Goal: Task Accomplishment & Management: Use online tool/utility

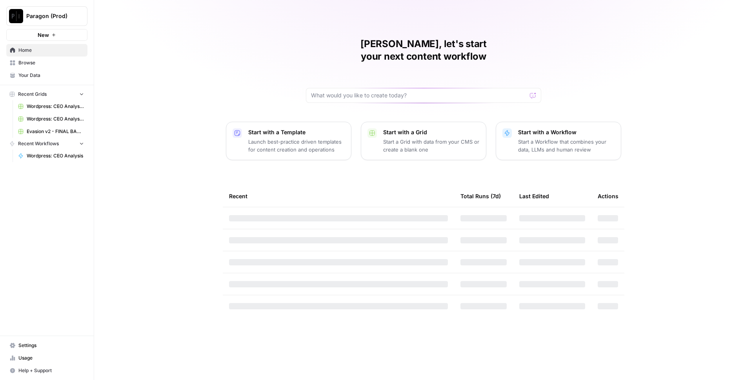
click at [48, 18] on span "Paragon (Prod)" at bounding box center [49, 16] width 47 height 8
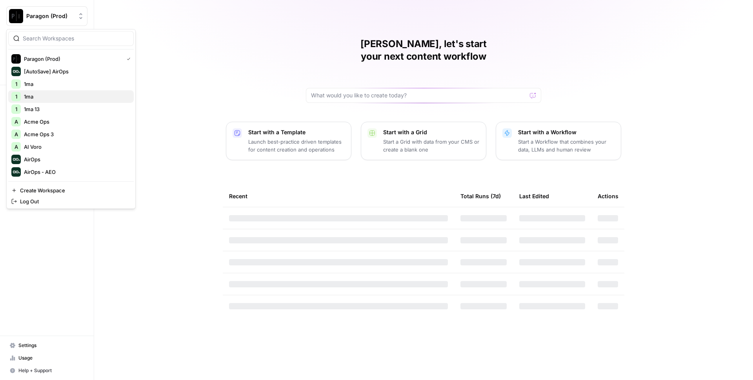
click at [35, 94] on span "1ma" at bounding box center [76, 97] width 104 height 8
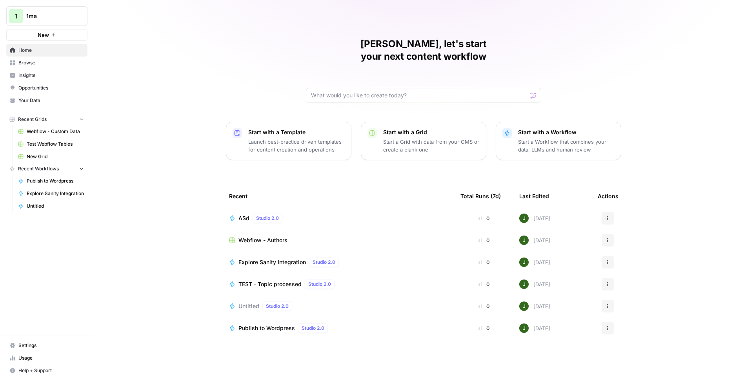
click at [37, 105] on link "Your Data" at bounding box center [46, 100] width 81 height 13
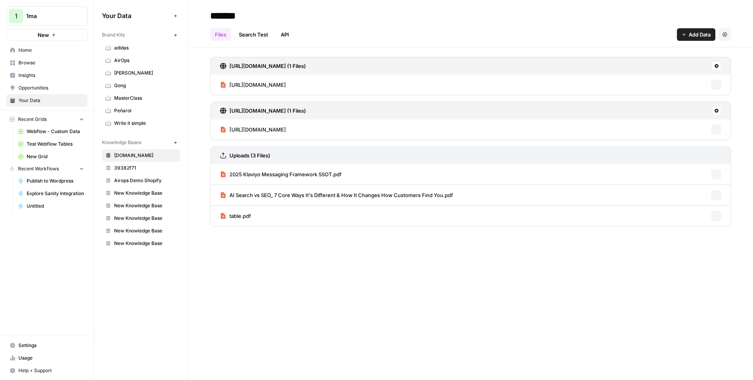
click at [130, 47] on span "adidas" at bounding box center [145, 47] width 62 height 7
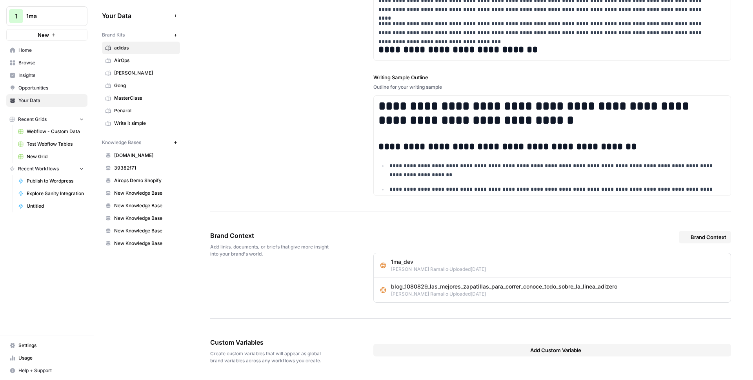
scroll to position [423, 0]
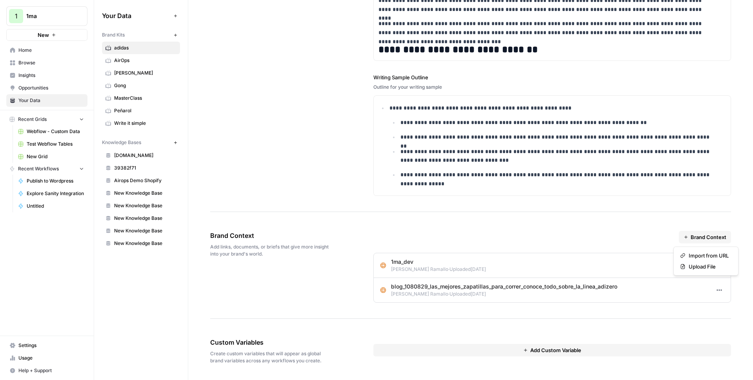
click at [701, 238] on span "Brand Context" at bounding box center [709, 237] width 36 height 8
click at [701, 259] on button "Import from URL" at bounding box center [706, 255] width 58 height 11
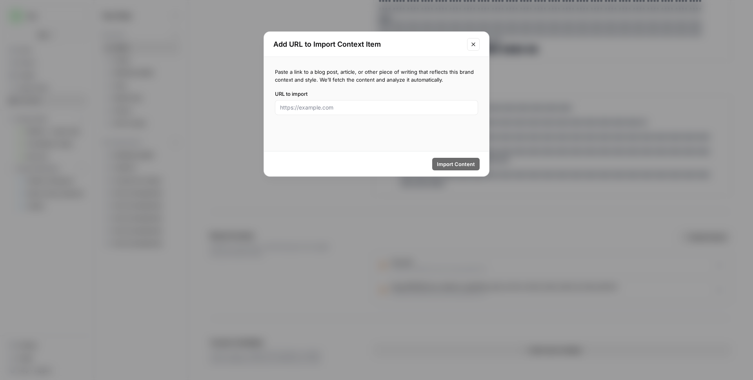
click at [348, 102] on div at bounding box center [376, 107] width 203 height 15
click at [348, 109] on input "URL to import" at bounding box center [376, 108] width 193 height 8
paste input "https://1ma.dev/general/2024/03/03/about-side-projects"
type input "https://1ma.dev/general/2024/03/03/about-side-projects"
click at [457, 164] on span "Import Content" at bounding box center [456, 164] width 38 height 8
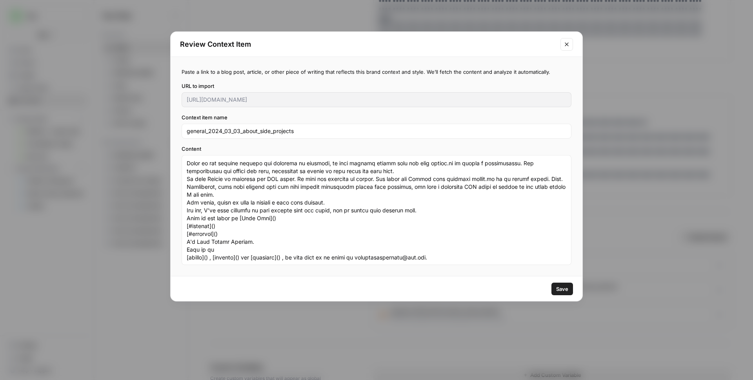
scroll to position [0, 0]
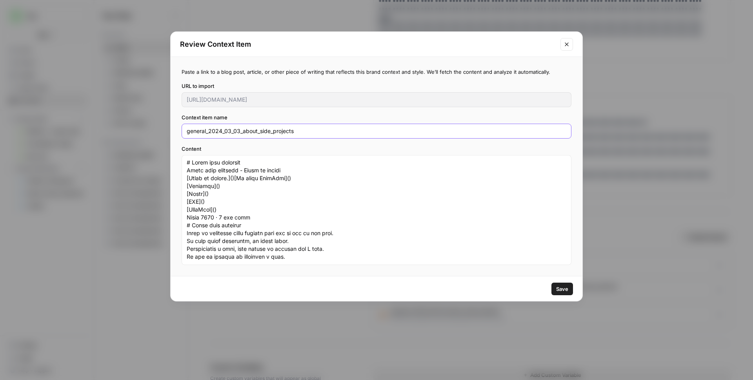
click at [243, 132] on input "general_2024_03_03_about_side_projects" at bounding box center [377, 131] width 380 height 8
type input "about_side_projects"
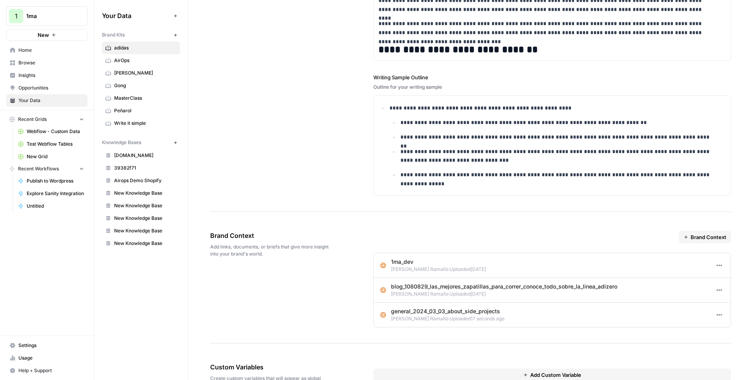
scroll to position [903, 0]
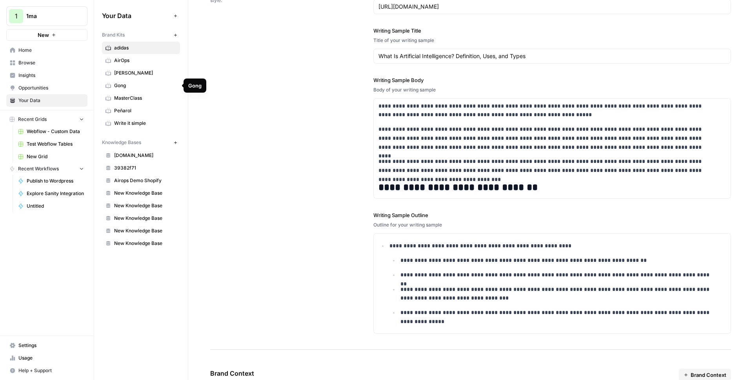
click at [132, 82] on span "Gong" at bounding box center [145, 85] width 62 height 7
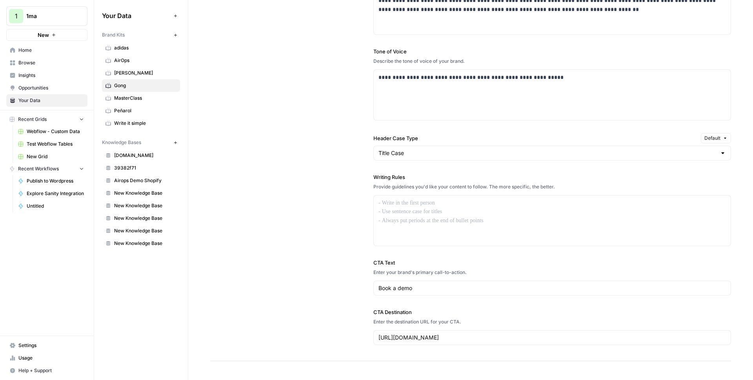
scroll to position [1032, 0]
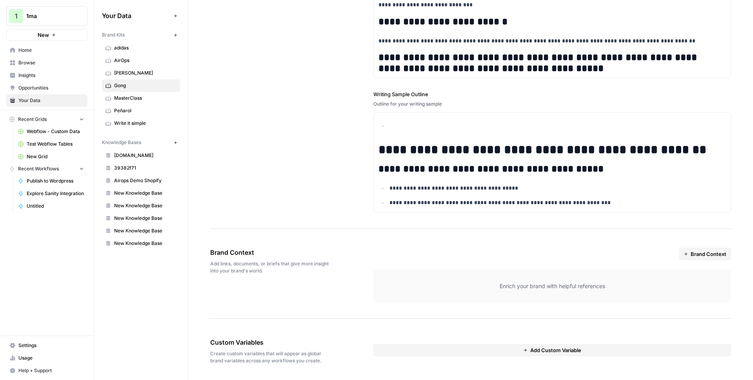
click at [696, 254] on span "Brand Context" at bounding box center [709, 254] width 36 height 8
click at [709, 268] on span "Import from URL" at bounding box center [709, 272] width 40 height 8
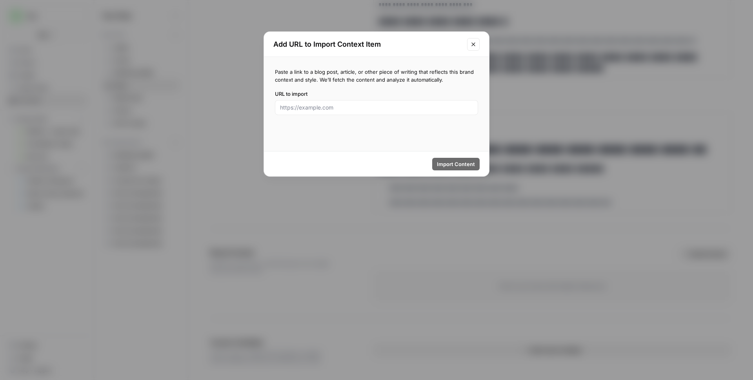
click at [319, 101] on div at bounding box center [376, 107] width 203 height 15
paste input "https://www.gong.io/blog/sales-management/"
type input "https://www.gong.io/blog/sales-management/"
click at [454, 164] on span "Import Content" at bounding box center [456, 164] width 38 height 8
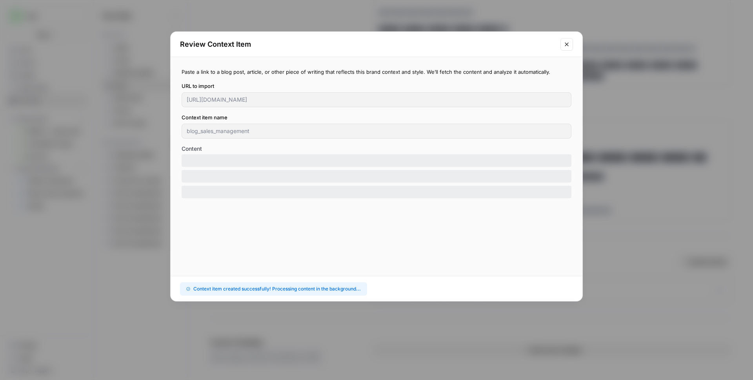
click at [638, 122] on div "Review Context Item Paste a link to a blog post, article, or other piece of wri…" at bounding box center [376, 190] width 753 height 380
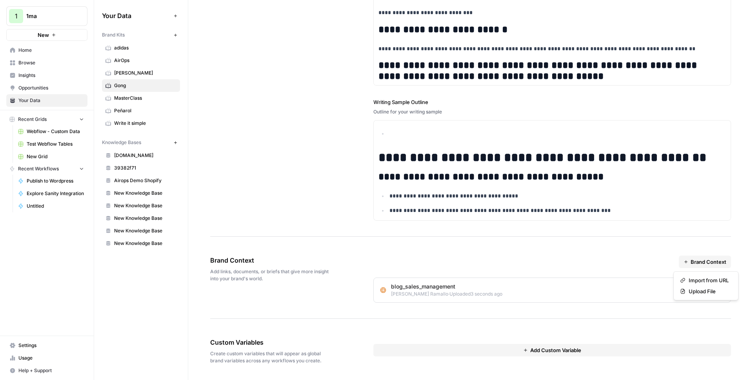
click at [693, 261] on span "Brand Context" at bounding box center [709, 262] width 36 height 8
click at [694, 284] on button "Import from URL" at bounding box center [706, 280] width 58 height 11
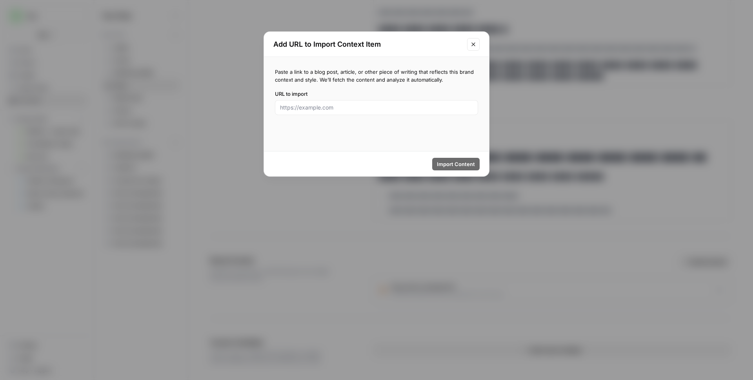
click at [367, 101] on div at bounding box center [376, 107] width 203 height 15
paste input "https://www.gong.io/blog/revenue-analytics/"
type input "https://www.gong.io/blog/revenue-analytics/"
click at [477, 41] on button "Close modal" at bounding box center [473, 44] width 13 height 13
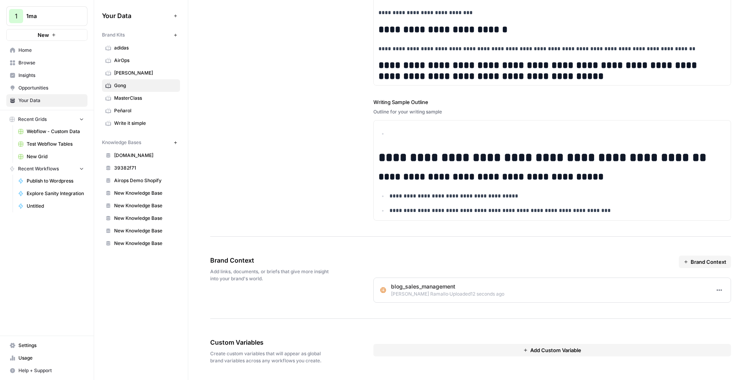
click at [707, 260] on span "Brand Context" at bounding box center [709, 262] width 36 height 8
click at [700, 295] on span "Upload File" at bounding box center [709, 291] width 40 height 8
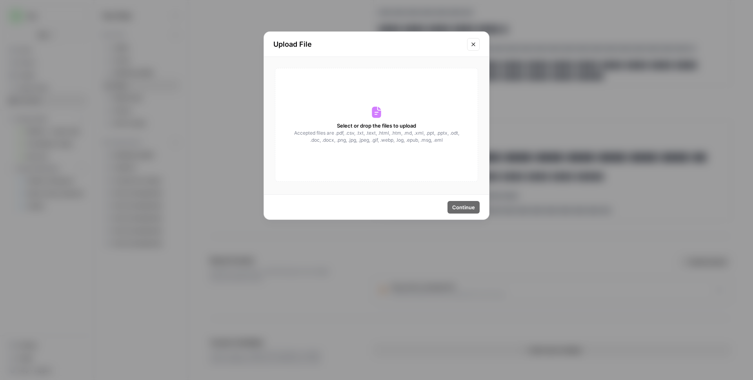
click at [346, 138] on span "Accepted files are .pdf, .csv, .txt, .text, .html, .htm, .md, .xml, .ppt, .pptx…" at bounding box center [377, 136] width 176 height 14
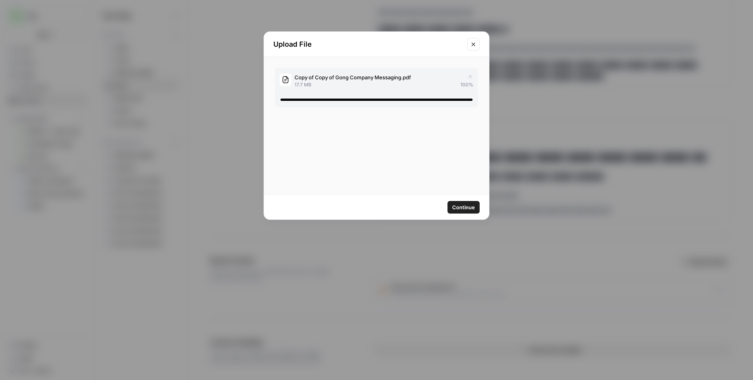
click at [461, 206] on span "Continue" at bounding box center [463, 207] width 23 height 8
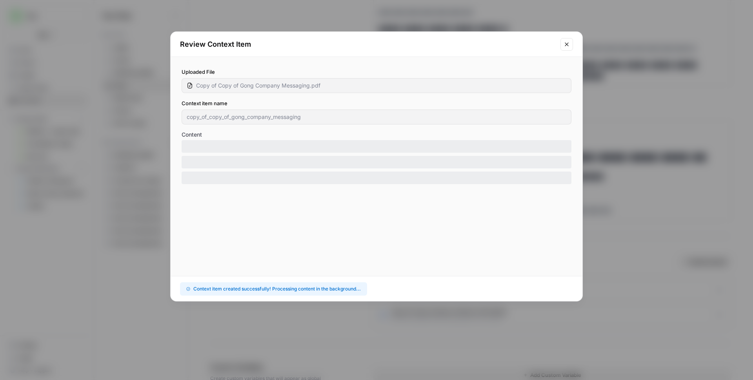
click at [623, 133] on div "Review Context Item Uploaded File Copy of Copy of Gong Company Messaging.pdf Co…" at bounding box center [376, 190] width 753 height 380
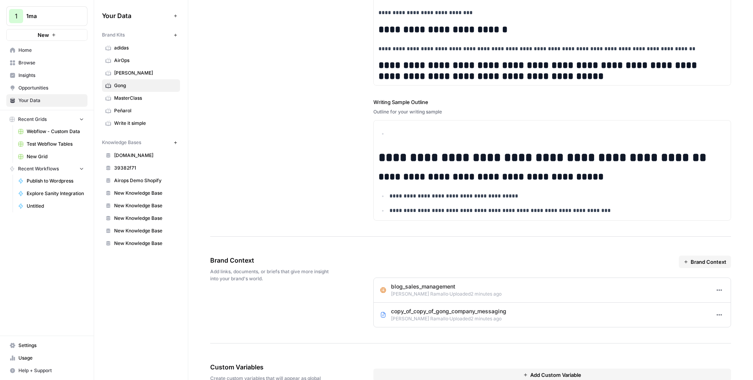
scroll to position [1049, 0]
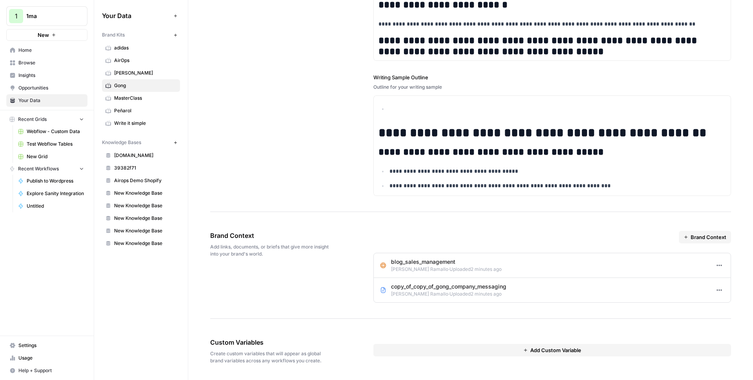
click at [716, 290] on icon "button" at bounding box center [719, 290] width 6 height 6
click at [720, 305] on icon "button" at bounding box center [717, 306] width 5 height 5
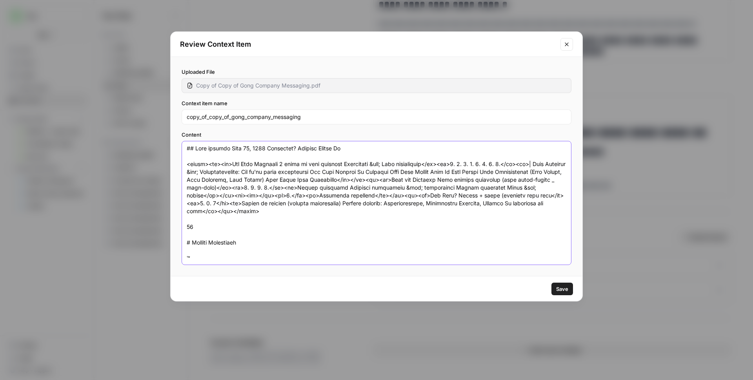
click at [329, 177] on textarea "Content" at bounding box center [377, 202] width 380 height 117
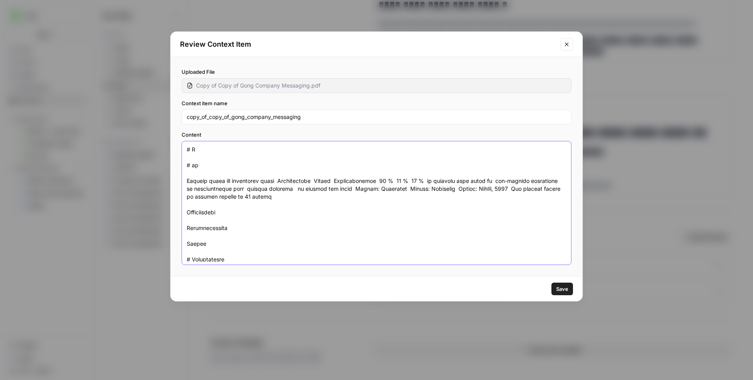
scroll to position [0, 0]
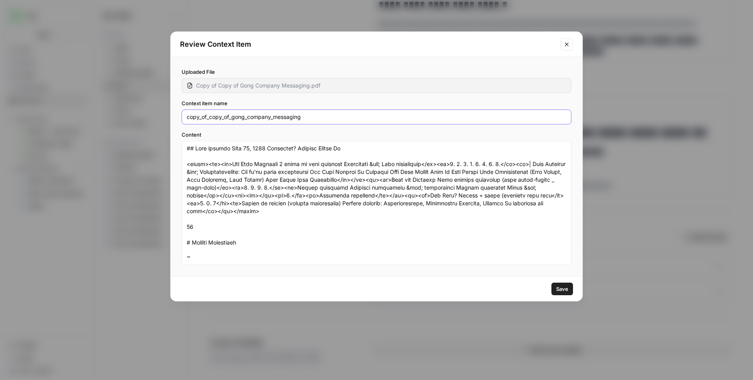
click at [250, 116] on input "copy_of_copy_of_gong_company_messaging" at bounding box center [377, 117] width 380 height 8
type input "company_messaging"
click at [320, 140] on div "Content" at bounding box center [377, 198] width 390 height 134
click at [556, 290] on span "Save" at bounding box center [562, 289] width 12 height 8
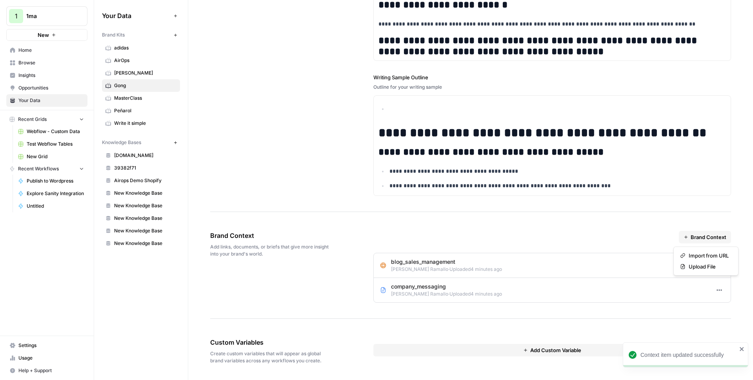
click at [693, 235] on span "Brand Context" at bounding box center [709, 237] width 36 height 8
click at [703, 255] on span "Import from URL" at bounding box center [709, 255] width 40 height 8
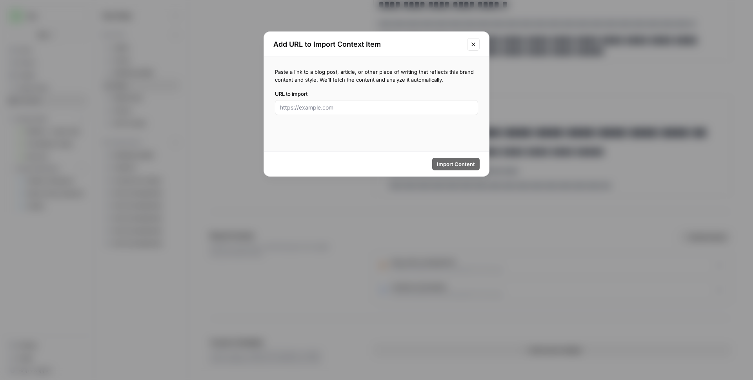
click at [473, 47] on icon "Close modal" at bounding box center [473, 44] width 6 height 6
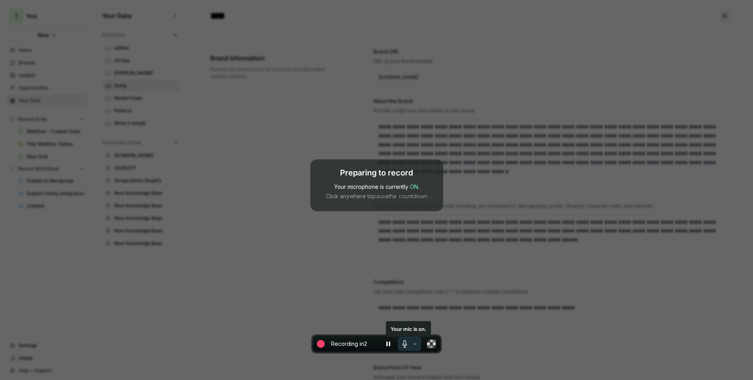
click at [417, 343] on icon "Your mic is on." at bounding box center [415, 344] width 6 height 6
click at [417, 343] on icon "Your mic is off." at bounding box center [415, 344] width 6 height 6
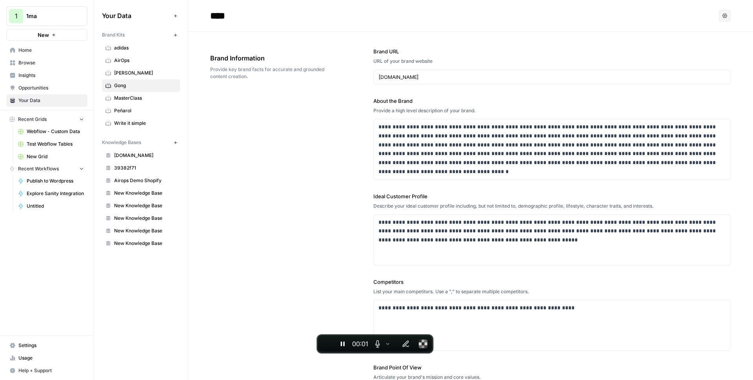
click at [348, 223] on div "**********" at bounding box center [470, 242] width 521 height 421
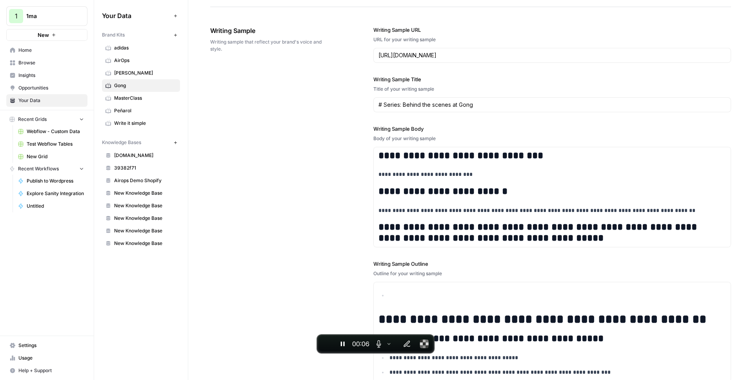
scroll to position [1049, 0]
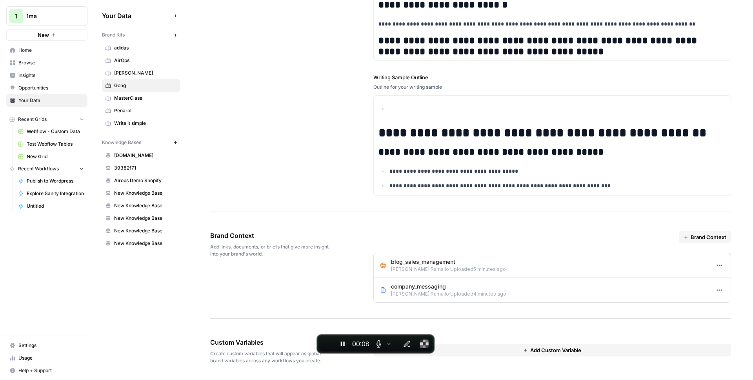
click at [700, 239] on span "Brand Context" at bounding box center [709, 237] width 36 height 8
click at [710, 256] on span "Import from URL" at bounding box center [709, 255] width 40 height 8
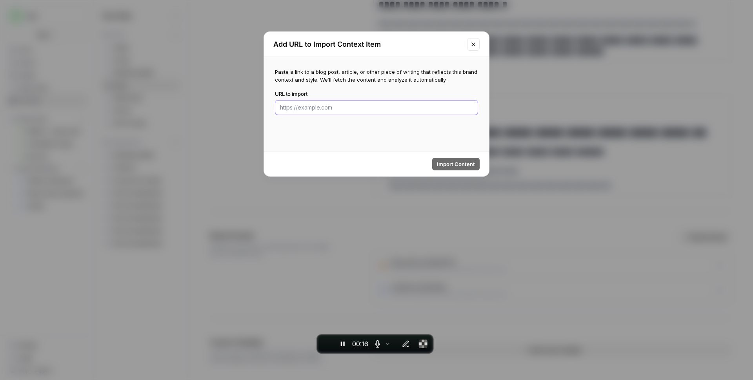
click at [318, 111] on input "URL to import" at bounding box center [376, 108] width 193 height 8
click at [338, 109] on input "URL to import" at bounding box center [376, 108] width 193 height 8
click at [309, 109] on input "URL to import" at bounding box center [376, 108] width 193 height 8
paste input "https://www.gong.io/blog/revenue-analytics/"
type input "https://www.gong.io/blog/revenue-analytics/"
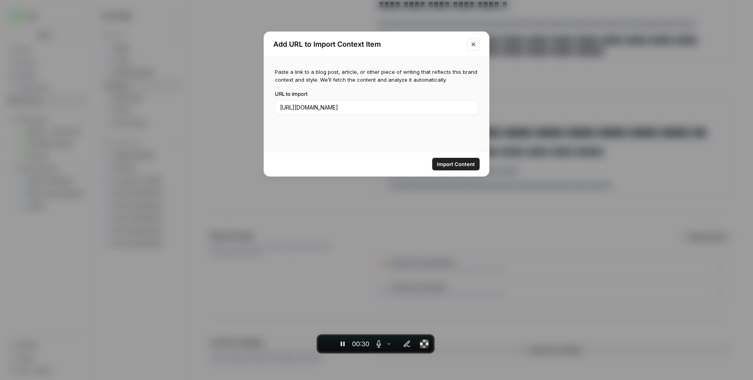
click at [461, 166] on span "Import Content" at bounding box center [456, 164] width 38 height 8
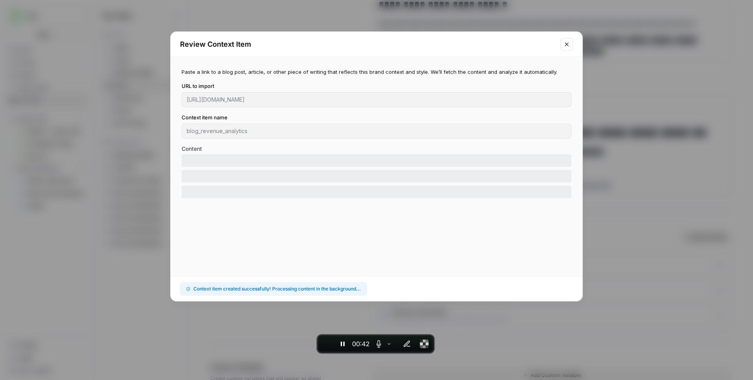
click at [566, 44] on icon "Close modal" at bounding box center [567, 44] width 4 height 4
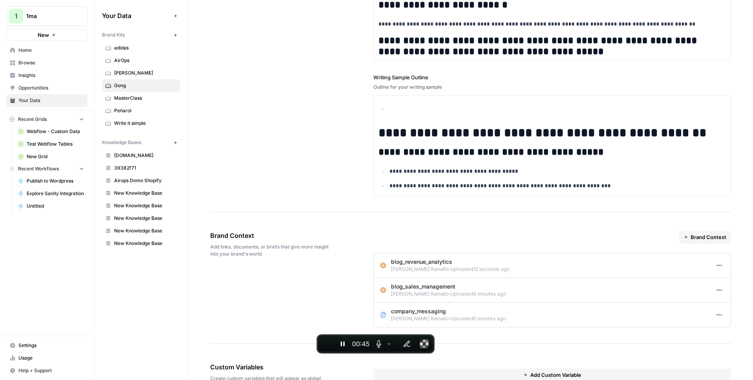
click at [51, 61] on span "Browse" at bounding box center [51, 62] width 66 height 7
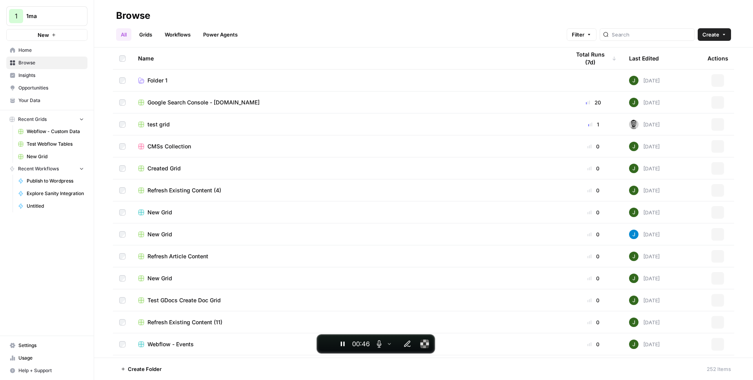
click at [168, 34] on link "Workflows" at bounding box center [177, 34] width 35 height 13
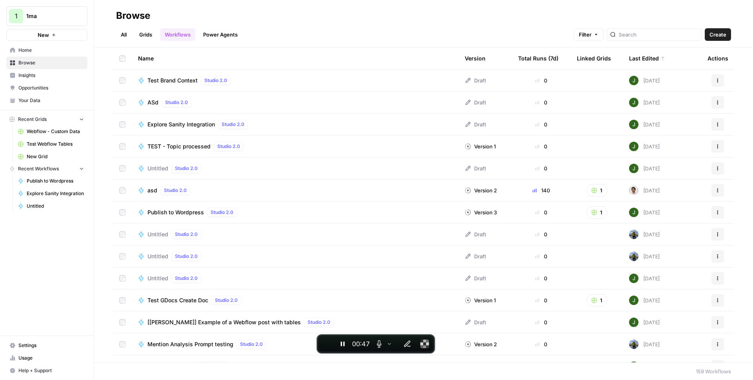
click at [179, 78] on span "Test Brand Context" at bounding box center [172, 80] width 50 height 8
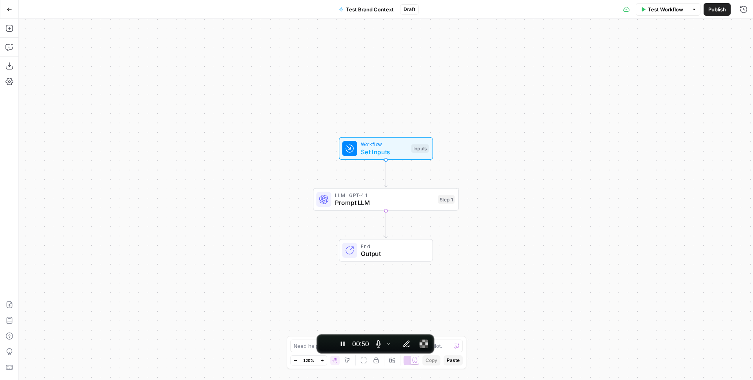
click at [375, 148] on span "Set Inputs" at bounding box center [384, 151] width 47 height 9
click at [459, 49] on div "Brand Kit edit field Delete group" at bounding box center [601, 57] width 291 height 27
click at [464, 81] on label "Topic (Optional)" at bounding box center [583, 80] width 238 height 8
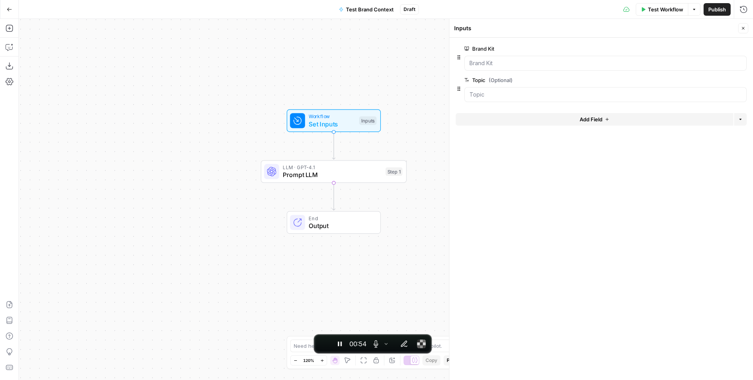
click at [189, 98] on div "Workflow Set Inputs Inputs LLM · GPT-4.1 Prompt LLM Step 1 End Output" at bounding box center [386, 199] width 734 height 361
click at [324, 169] on span "Prompt LLM" at bounding box center [331, 173] width 99 height 9
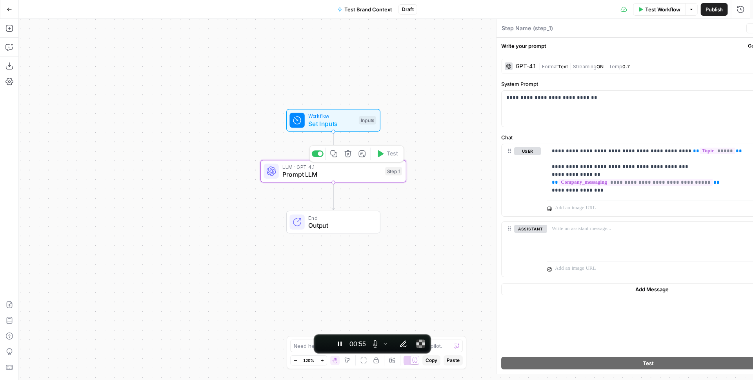
type textarea "Prompt LLM"
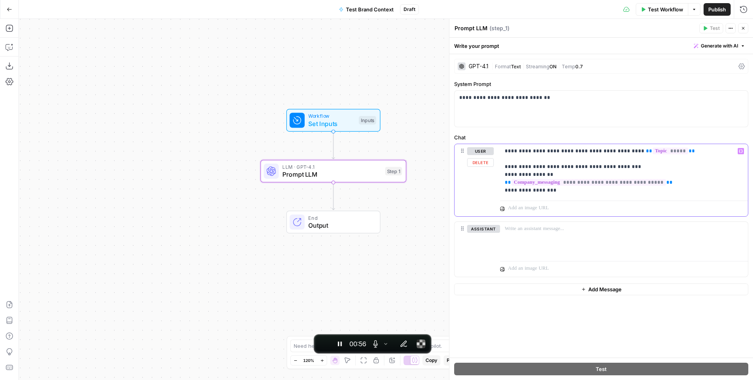
click at [523, 149] on p "**********" at bounding box center [624, 170] width 239 height 47
click at [501, 153] on div "**********" at bounding box center [624, 170] width 248 height 53
click at [535, 170] on p "**********" at bounding box center [624, 170] width 239 height 47
click at [509, 169] on p "**********" at bounding box center [624, 170] width 239 height 47
click at [558, 175] on p "**********" at bounding box center [624, 170] width 239 height 47
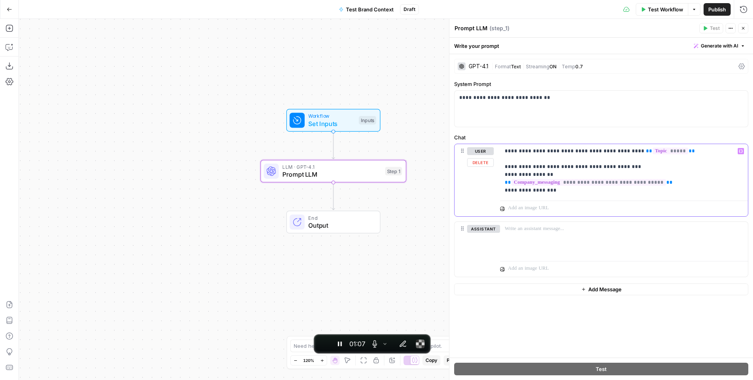
click at [486, 182] on div "**********" at bounding box center [601, 180] width 293 height 72
click at [575, 195] on div "**********" at bounding box center [624, 170] width 248 height 53
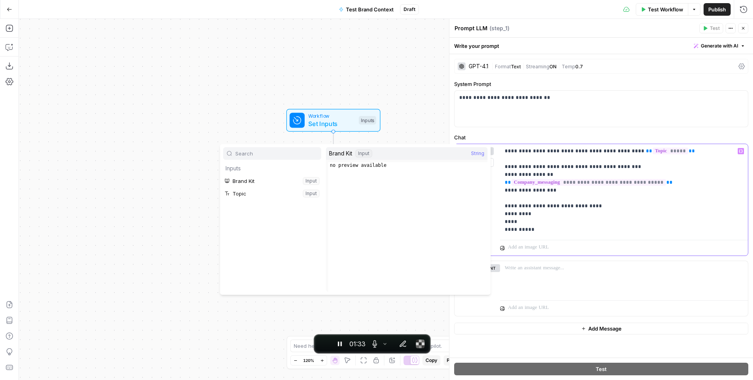
click at [527, 227] on p "**********" at bounding box center [624, 190] width 239 height 86
click at [537, 223] on p "**********" at bounding box center [624, 190] width 239 height 86
click at [241, 178] on button "Select variable Brand Kit" at bounding box center [272, 181] width 98 height 13
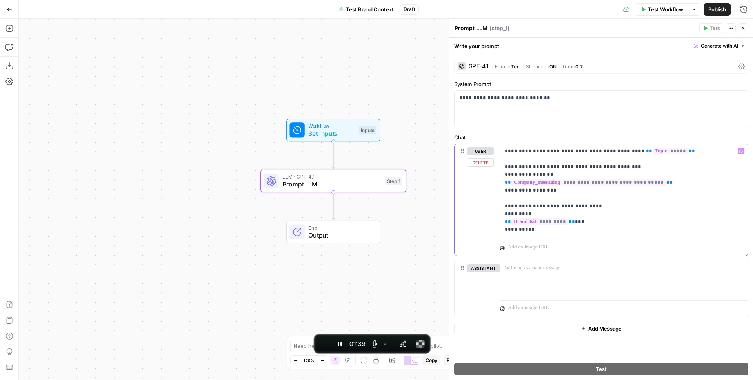
click at [585, 227] on p "**********" at bounding box center [624, 190] width 239 height 86
click at [585, 220] on p "**********" at bounding box center [624, 190] width 239 height 86
click at [639, 222] on span "**********" at bounding box center [599, 221] width 174 height 7
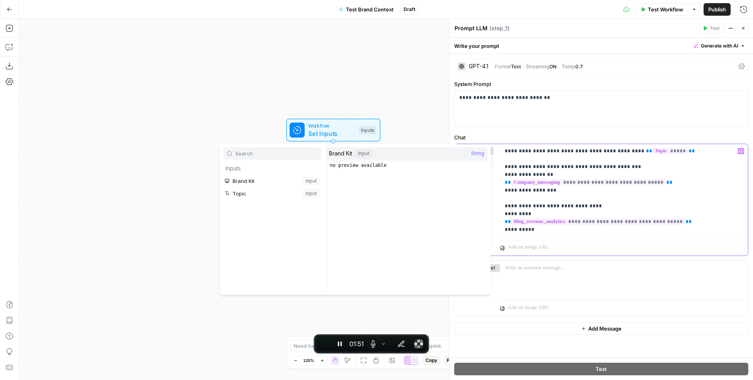
click at [696, 222] on p "**********" at bounding box center [624, 190] width 239 height 86
click at [693, 220] on p "**********" at bounding box center [624, 190] width 239 height 86
click at [639, 219] on span "**********" at bounding box center [599, 221] width 174 height 7
click at [11, 10] on icon "button" at bounding box center [9, 9] width 5 height 5
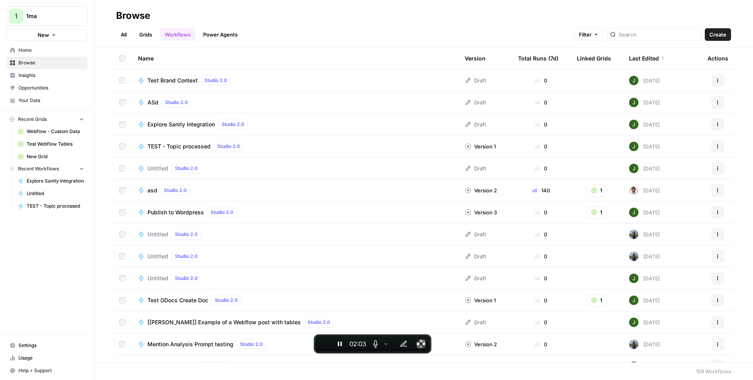
click at [36, 98] on span "Your Data" at bounding box center [51, 100] width 66 height 7
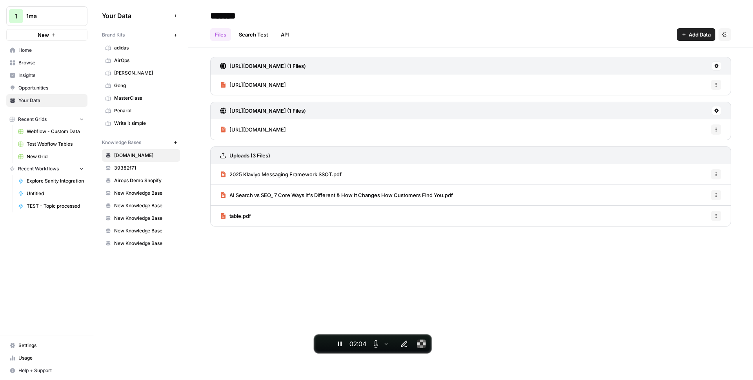
click at [126, 87] on span "Gong" at bounding box center [145, 85] width 62 height 7
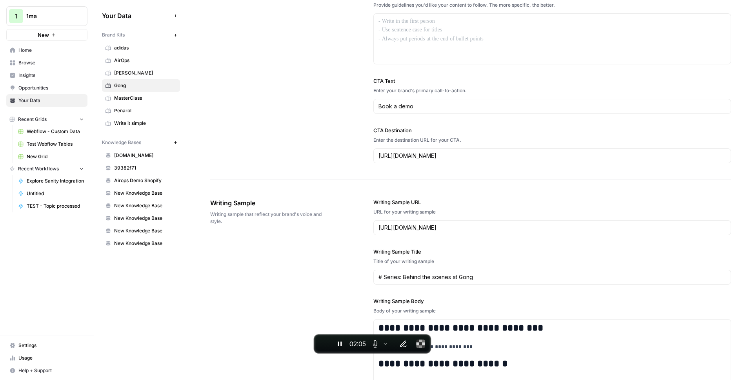
scroll to position [1074, 0]
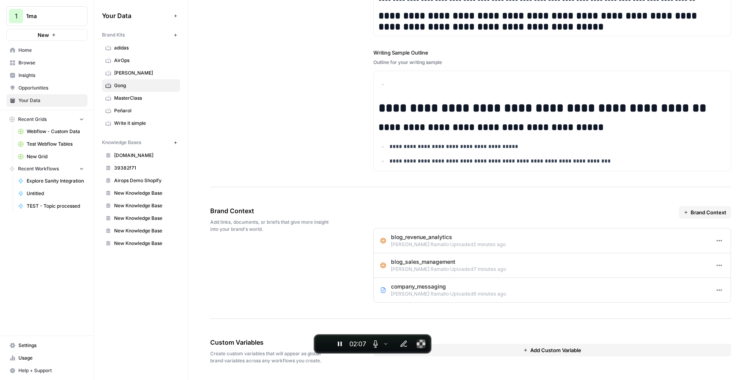
click at [391, 236] on p "blog_revenue_analytics" at bounding box center [448, 237] width 115 height 8
click at [418, 235] on p "blog_revenue_analytics" at bounding box center [448, 237] width 115 height 8
click at [716, 239] on icon "button" at bounding box center [719, 240] width 6 height 6
click at [716, 255] on icon "button" at bounding box center [717, 257] width 5 height 5
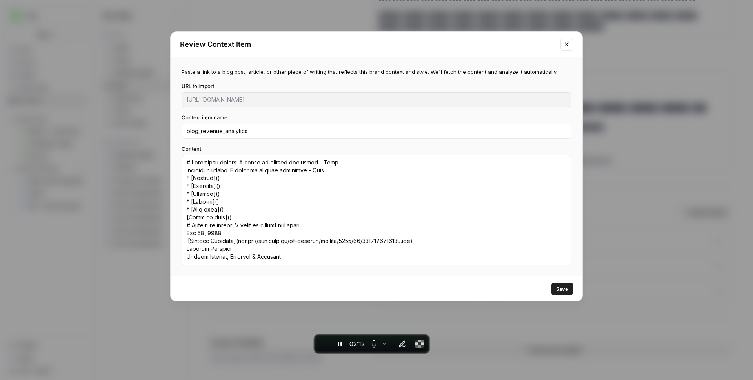
click at [568, 46] on icon "Close modal" at bounding box center [567, 44] width 6 height 6
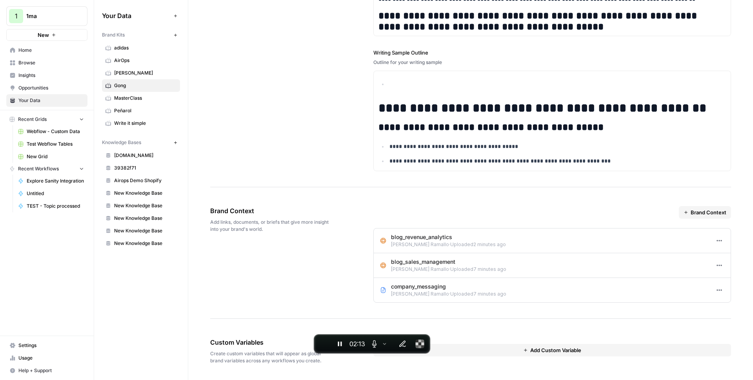
click at [42, 63] on span "Browse" at bounding box center [51, 62] width 66 height 7
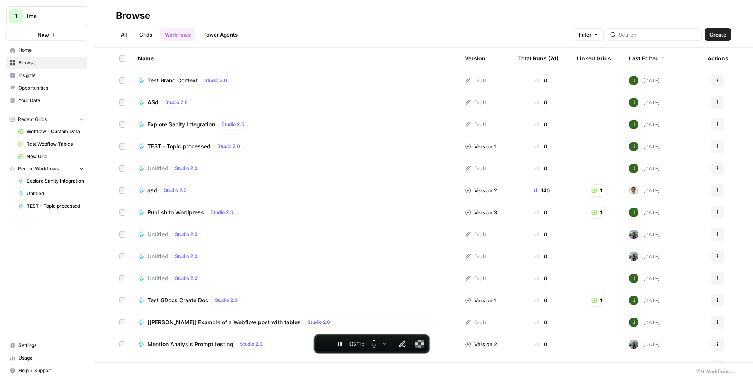
click at [173, 80] on span "Test Brand Context" at bounding box center [172, 80] width 50 height 8
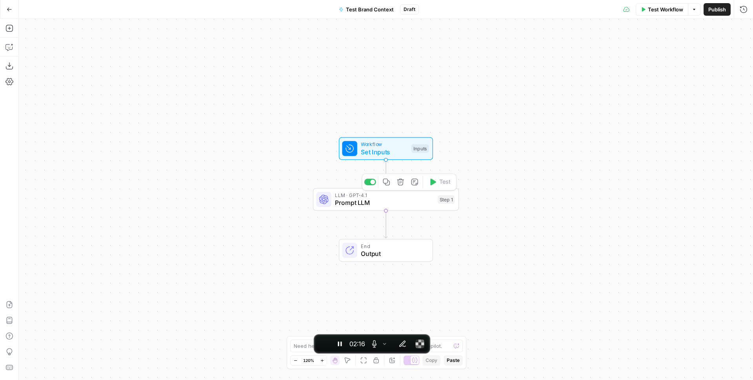
click at [387, 201] on span "Prompt LLM" at bounding box center [384, 202] width 99 height 9
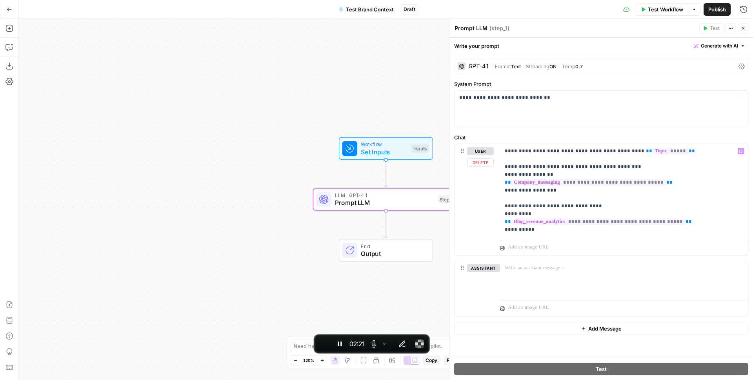
click at [668, 9] on span "Test Workflow" at bounding box center [665, 9] width 35 height 8
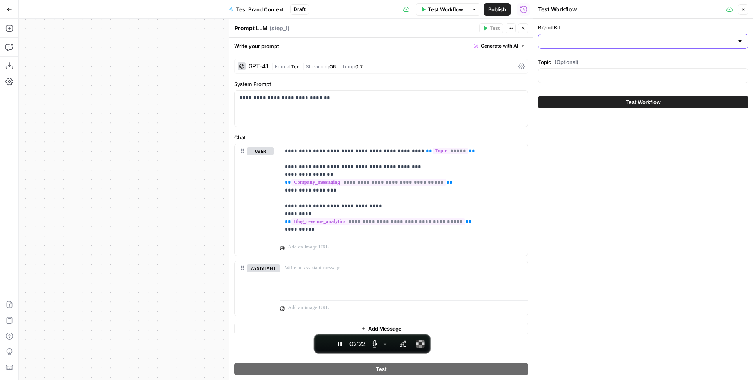
click at [589, 40] on input "Brand Kit" at bounding box center [638, 41] width 191 height 8
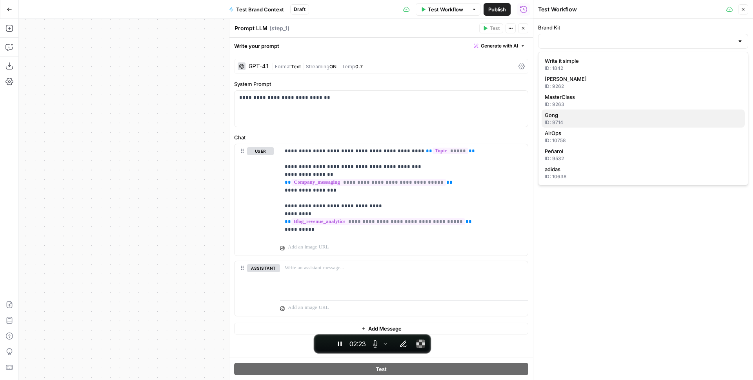
click at [564, 120] on div "ID: 9714" at bounding box center [643, 122] width 197 height 7
type input "Gong"
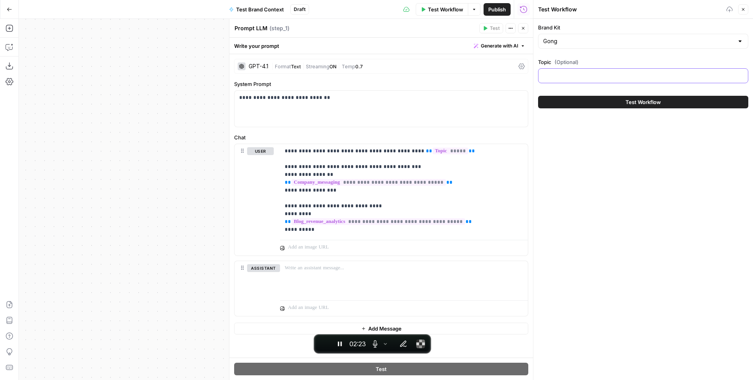
click at [572, 76] on input "Topic (Optional)" at bounding box center [643, 76] width 200 height 8
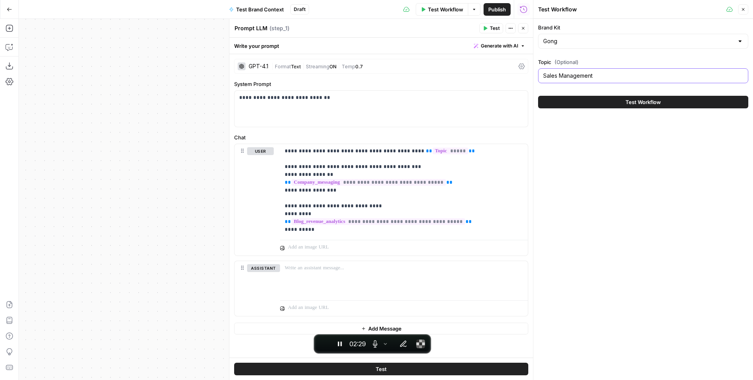
type input "Sales Management"
click at [615, 104] on button "Test Workflow" at bounding box center [643, 102] width 210 height 13
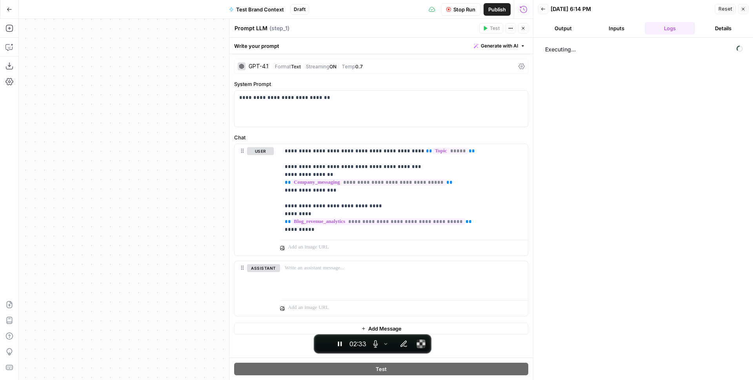
click at [622, 26] on button "Inputs" at bounding box center [617, 28] width 50 height 13
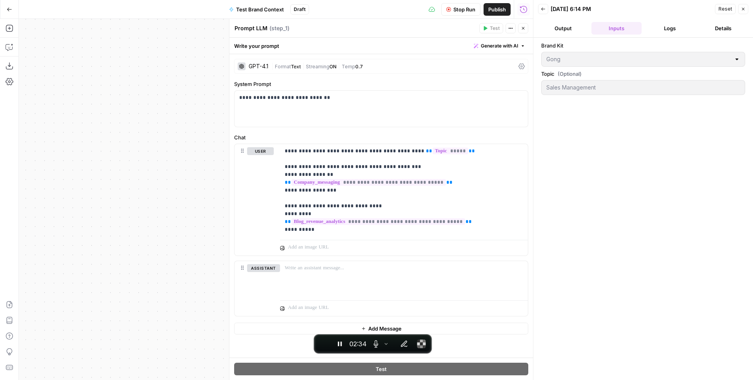
click at [666, 28] on button "Logs" at bounding box center [670, 28] width 50 height 13
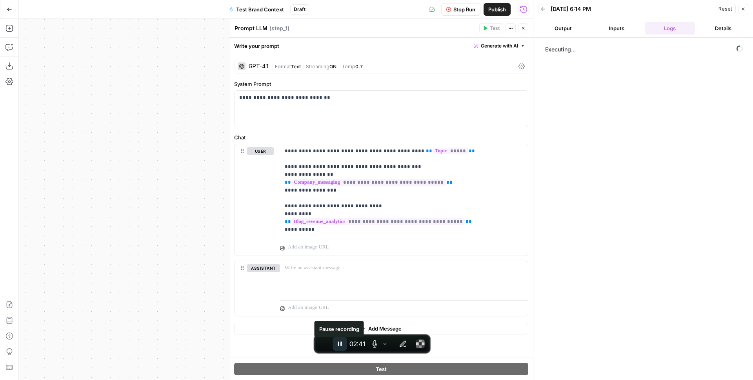
click at [342, 344] on icon "Pause recording" at bounding box center [340, 344] width 8 height 8
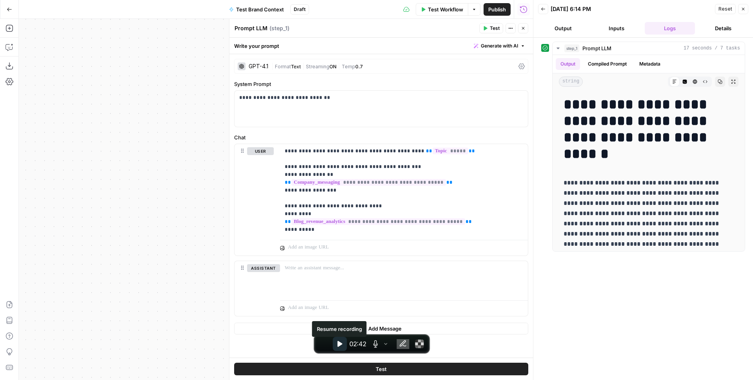
click at [342, 341] on icon "Resume recording" at bounding box center [340, 344] width 8 height 8
click at [608, 64] on button "Compiled Prompt" at bounding box center [607, 64] width 48 height 12
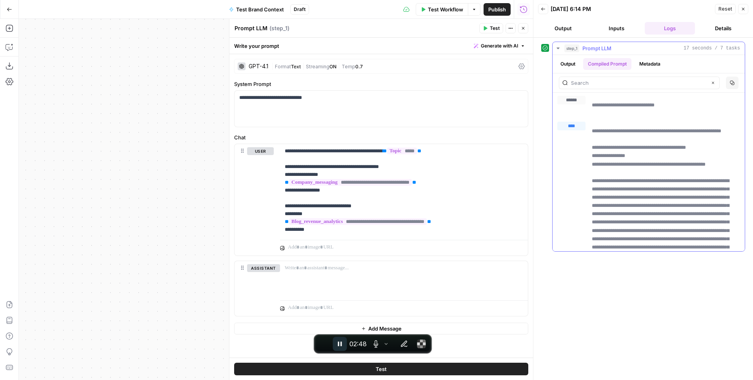
click at [619, 108] on p "**********" at bounding box center [663, 105] width 142 height 8
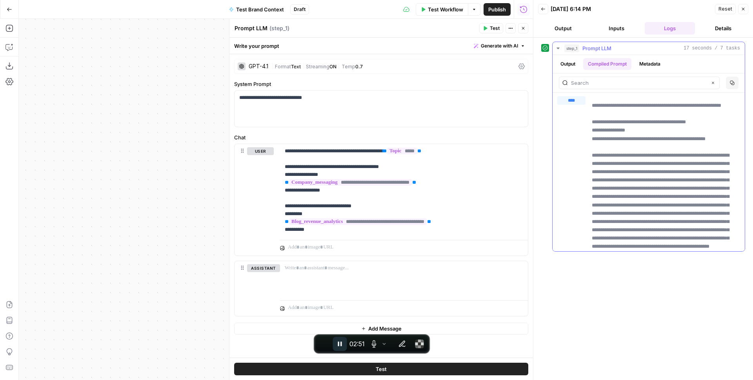
scroll to position [31, 0]
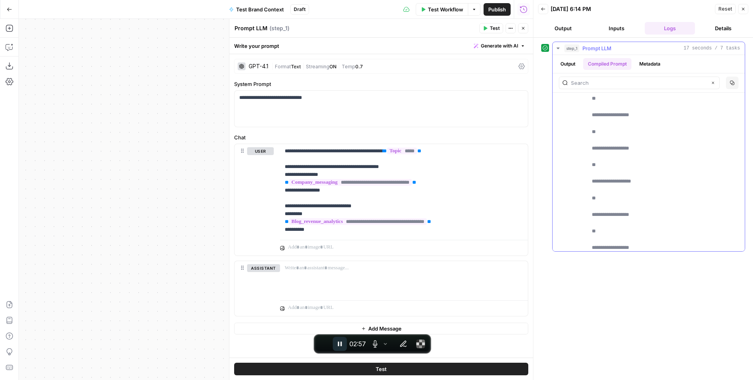
scroll to position [434, 0]
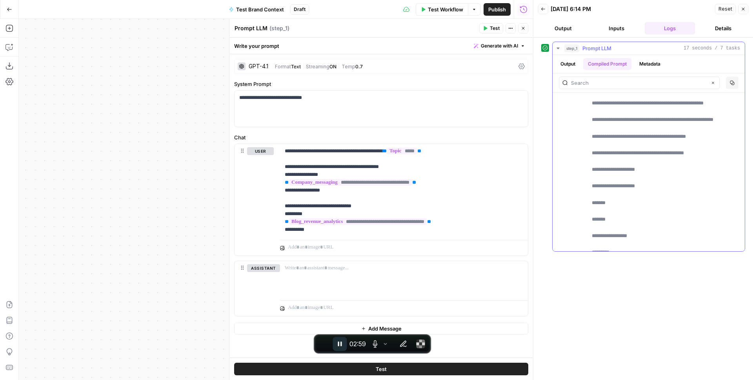
click at [603, 80] on input "text" at bounding box center [639, 83] width 136 height 8
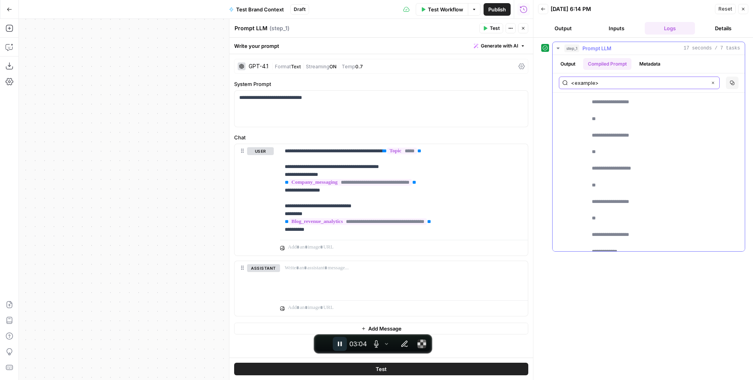
scroll to position [240, 0]
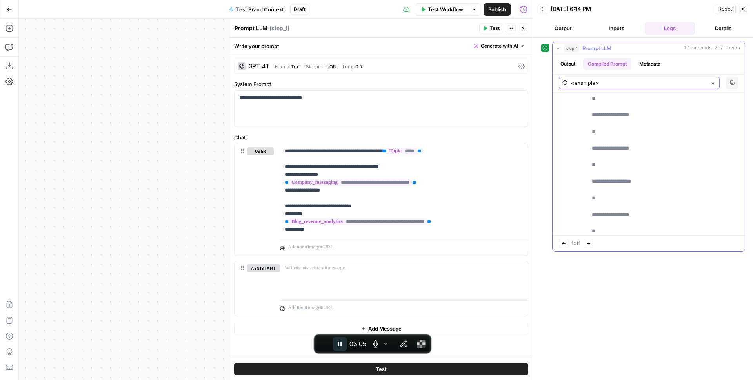
type input "<example>"
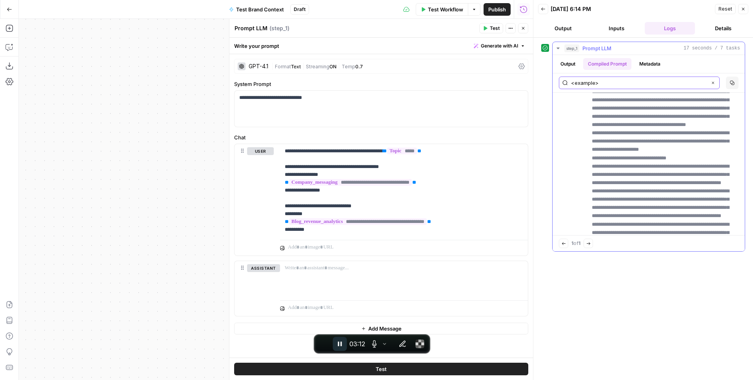
scroll to position [9516, 0]
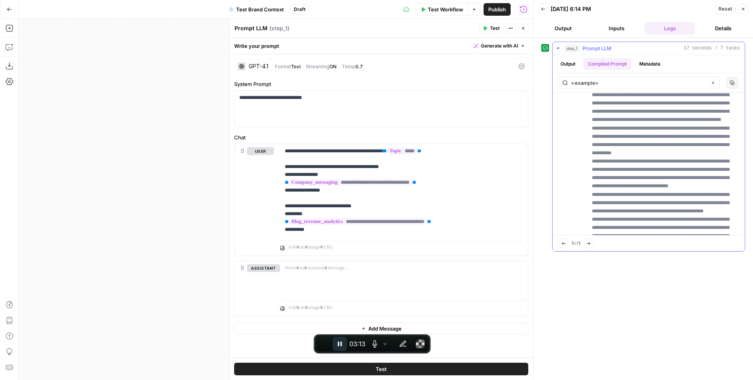
click at [569, 66] on button "Output" at bounding box center [568, 64] width 24 height 12
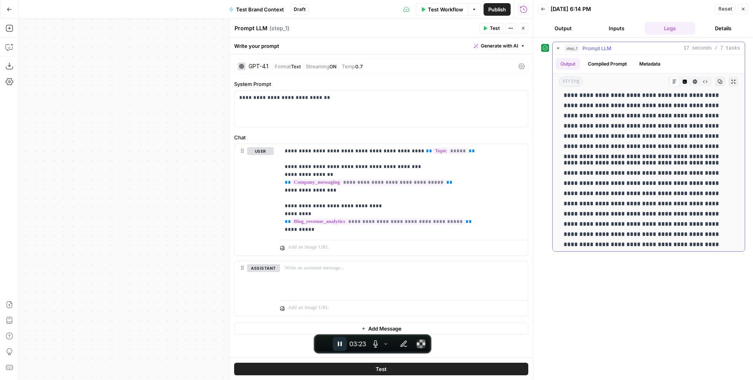
scroll to position [354, 0]
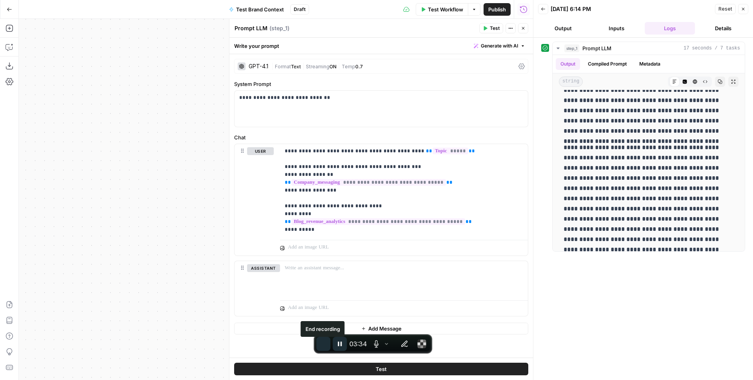
click at [324, 344] on span "End recording" at bounding box center [324, 344] width 0 height 0
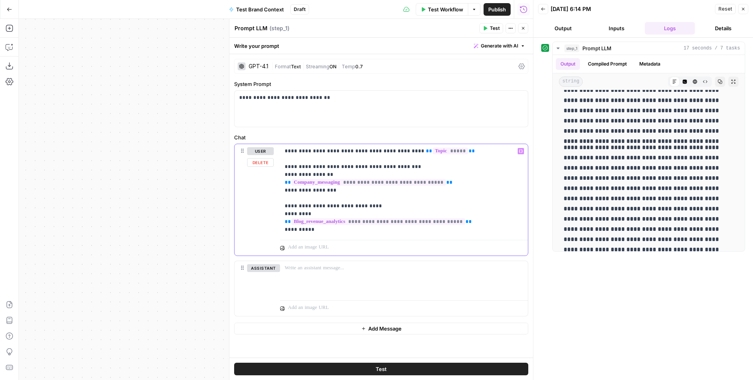
click at [406, 197] on p "**********" at bounding box center [404, 190] width 239 height 86
click at [369, 168] on p "**********" at bounding box center [404, 190] width 239 height 86
click at [9, 7] on icon "button" at bounding box center [9, 9] width 5 height 5
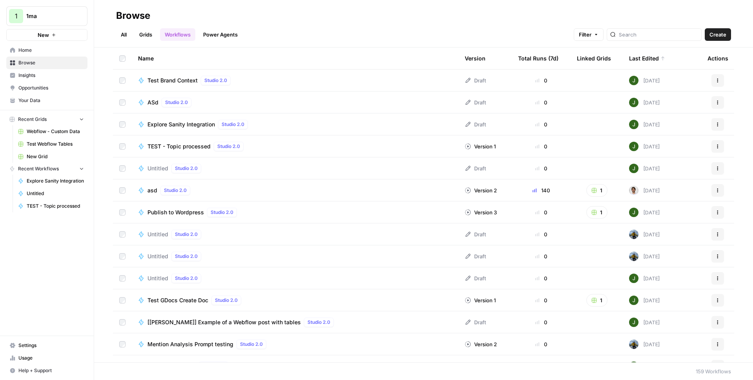
click at [33, 101] on span "Your Data" at bounding box center [51, 100] width 66 height 7
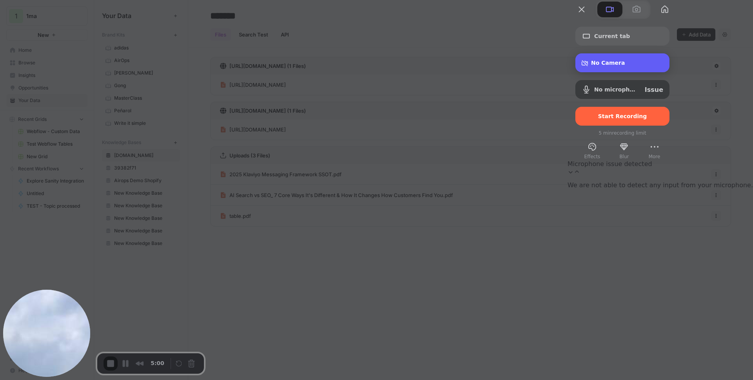
click at [663, 66] on span "No Camera" at bounding box center [627, 63] width 72 height 6
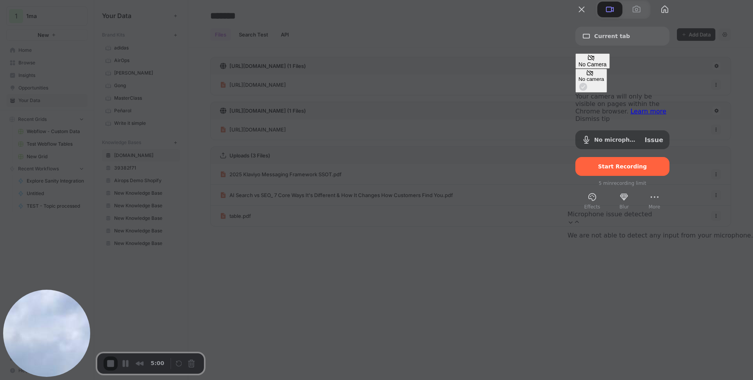
click at [607, 67] on span "No Camera" at bounding box center [593, 64] width 28 height 6
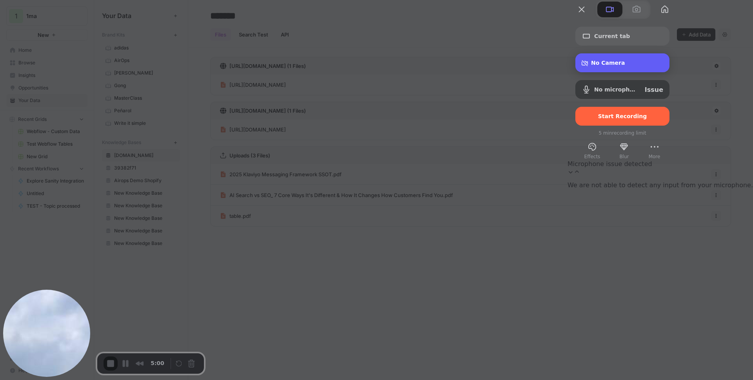
click at [591, 67] on div "Camera options" at bounding box center [586, 62] width 9 height 7
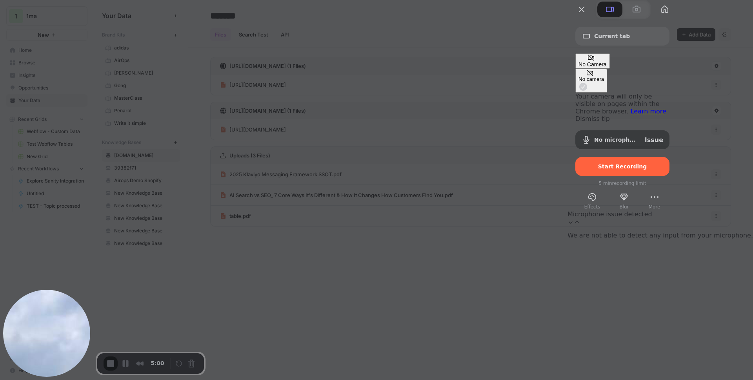
click at [586, 122] on link "Dismiss tip" at bounding box center [592, 118] width 35 height 7
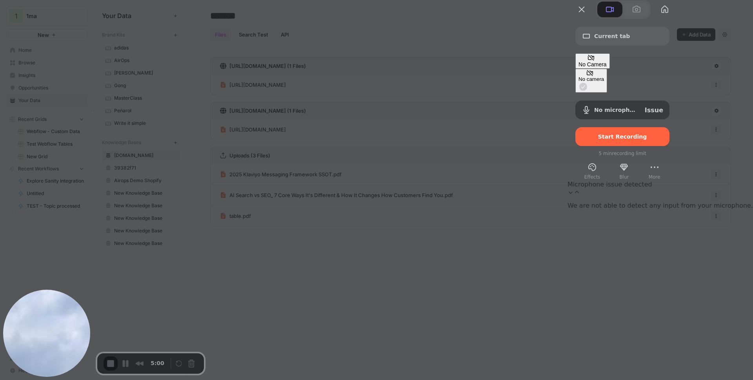
click at [607, 61] on div "Camera options" at bounding box center [593, 58] width 28 height 7
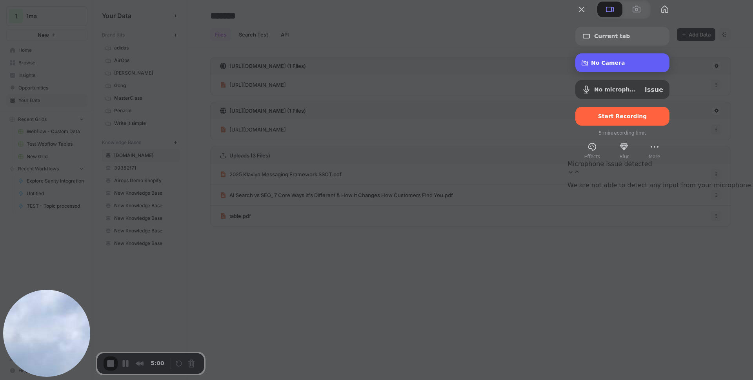
click at [588, 66] on span "Camera options" at bounding box center [585, 63] width 6 height 6
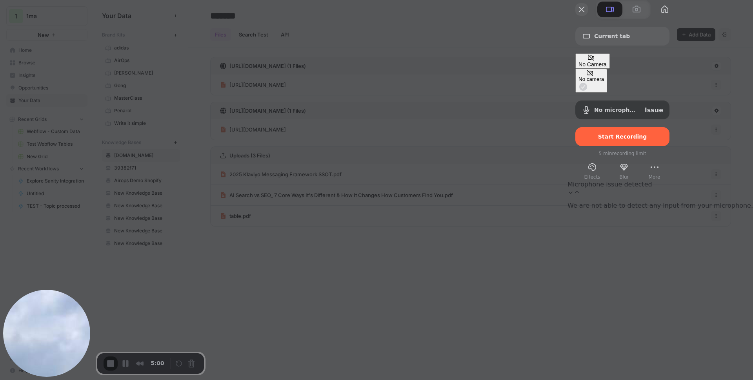
click at [588, 16] on button "Close" at bounding box center [581, 9] width 13 height 13
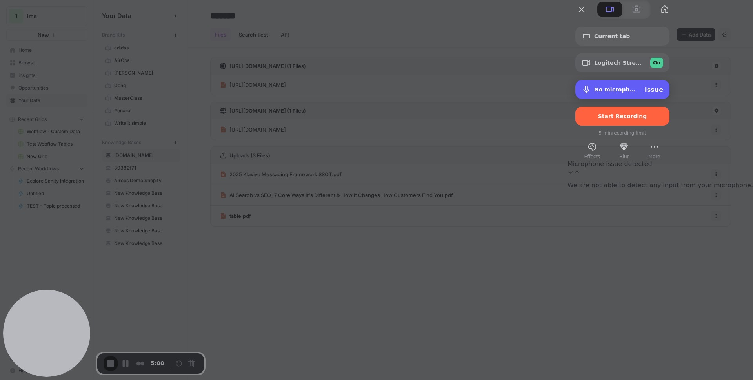
click at [663, 93] on div "Issue" at bounding box center [654, 89] width 18 height 7
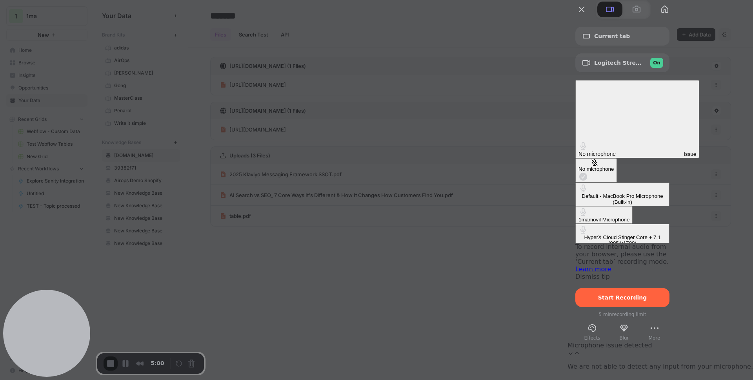
scroll to position [9, 0]
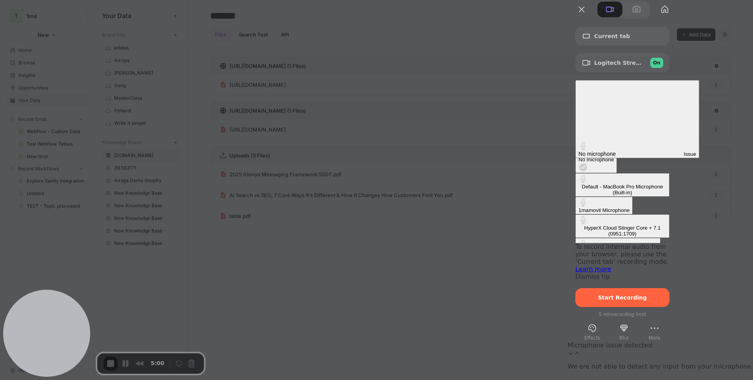
click at [582, 238] on \(046d\ "Logitech StreamCam (046d:0893)" at bounding box center [617, 247] width 85 height 18
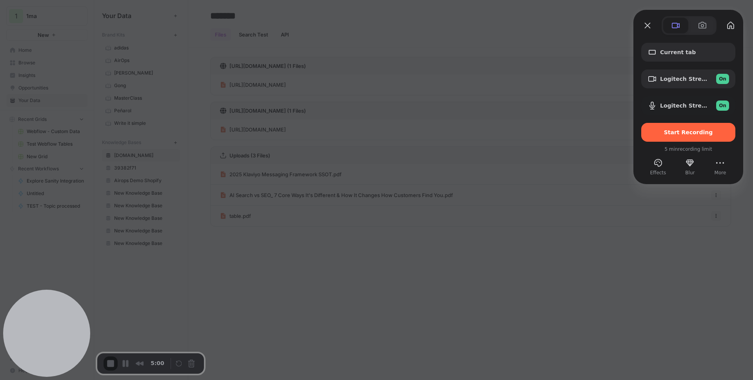
click at [235, 72] on div at bounding box center [376, 190] width 753 height 380
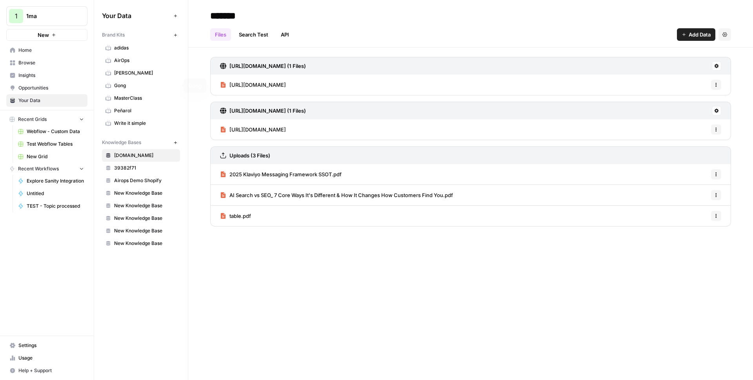
click at [129, 86] on span "Gong" at bounding box center [145, 85] width 62 height 7
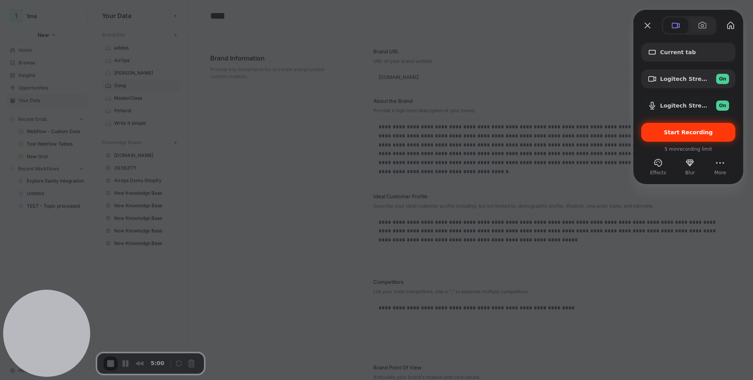
click at [682, 133] on span "Start Recording" at bounding box center [688, 132] width 49 height 6
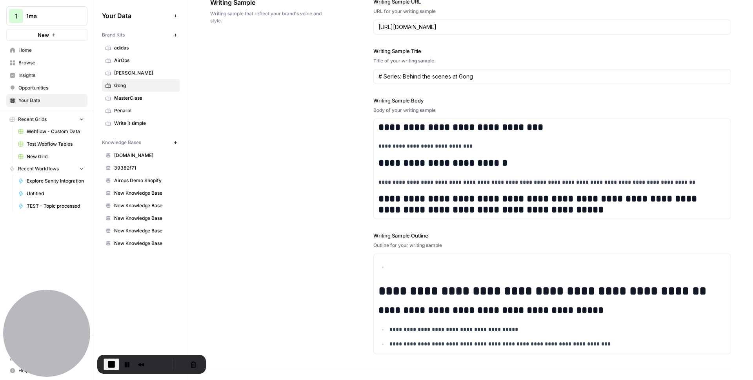
scroll to position [1074, 0]
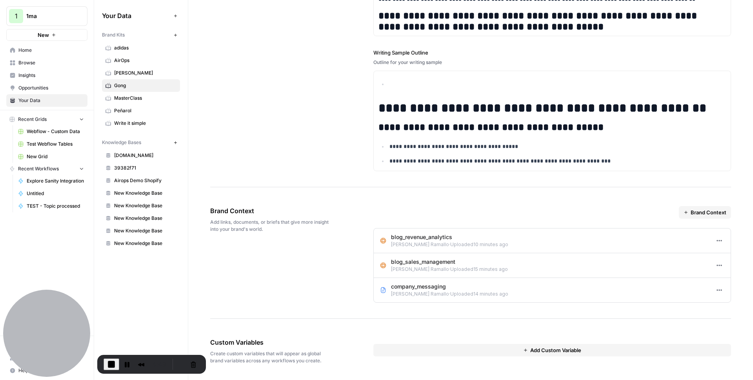
drag, startPoint x: 256, startPoint y: 211, endPoint x: 202, endPoint y: 211, distance: 54.1
click at [716, 288] on icon "button" at bounding box center [719, 290] width 6 height 6
click at [725, 306] on span "Edit" at bounding box center [728, 307] width 9 height 8
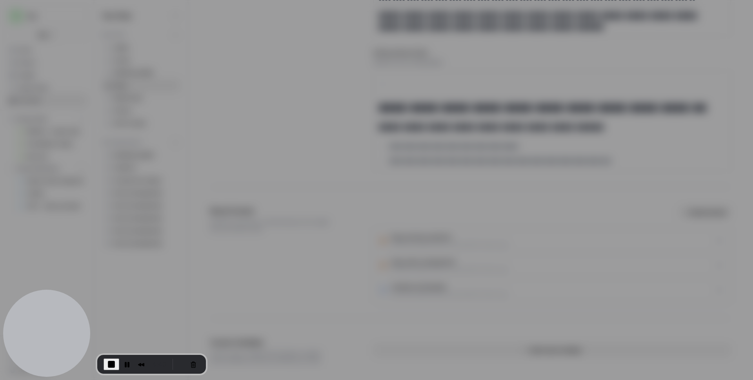
type input "company_messaging"
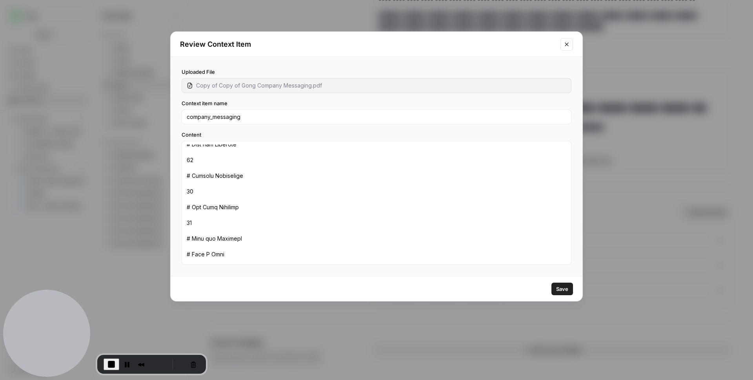
scroll to position [532, 0]
click at [568, 42] on icon "Close modal" at bounding box center [567, 44] width 6 height 6
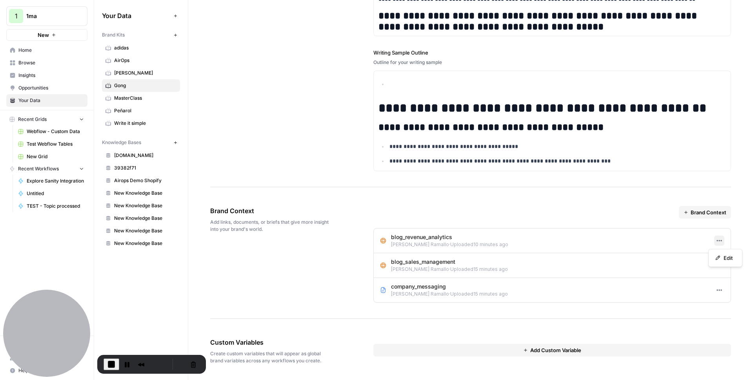
click at [716, 238] on icon "button" at bounding box center [719, 240] width 6 height 6
click at [726, 257] on span "Edit" at bounding box center [728, 258] width 9 height 8
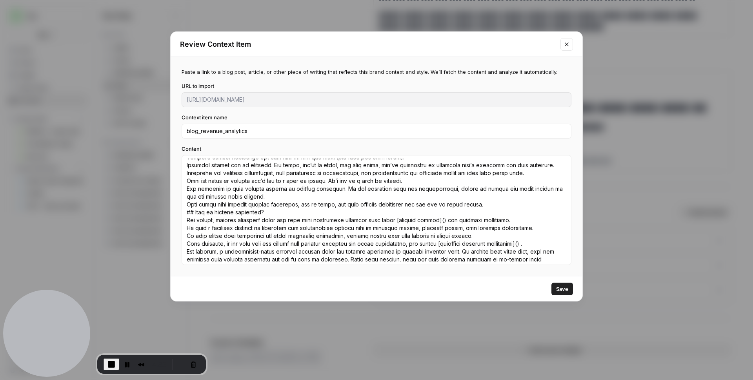
scroll to position [251, 0]
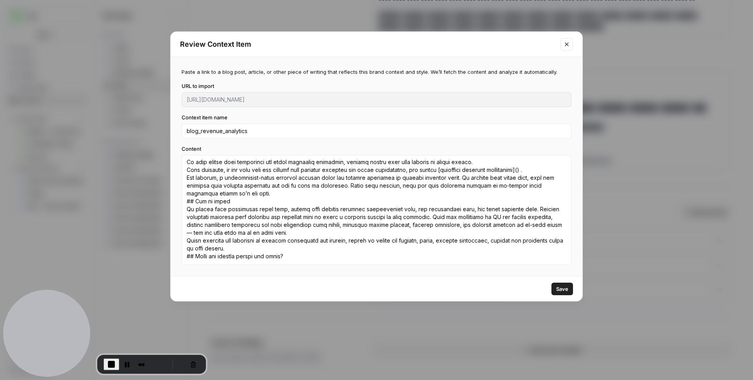
click at [566, 43] on icon "Close modal" at bounding box center [567, 44] width 4 height 4
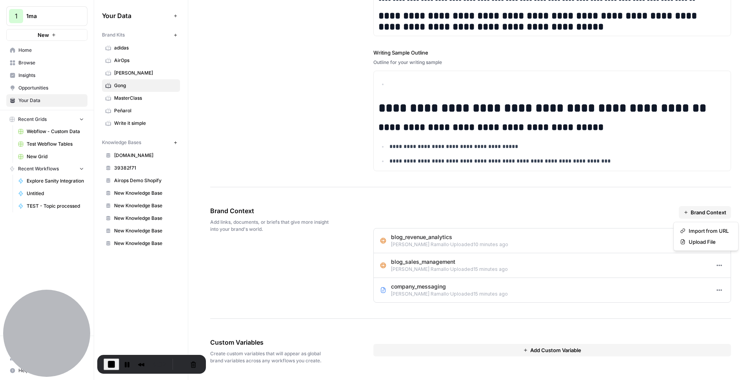
click at [699, 213] on span "Brand Context" at bounding box center [709, 212] width 36 height 8
click at [632, 208] on div "Brand Context" at bounding box center [552, 212] width 358 height 13
click at [706, 214] on span "Brand Context" at bounding box center [709, 212] width 36 height 8
click at [703, 231] on span "Import from URL" at bounding box center [709, 231] width 40 height 8
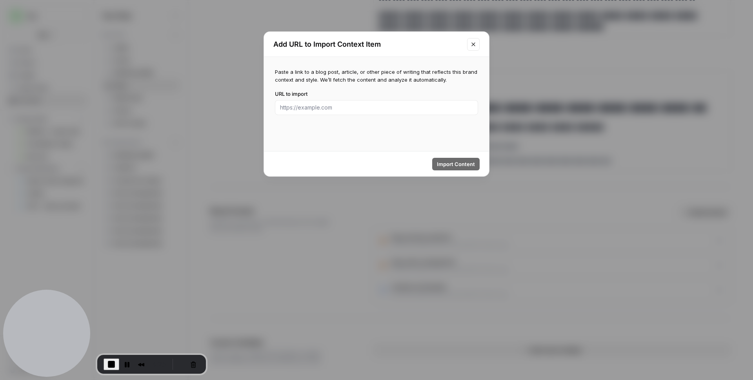
click at [472, 42] on icon "Close modal" at bounding box center [473, 44] width 6 height 6
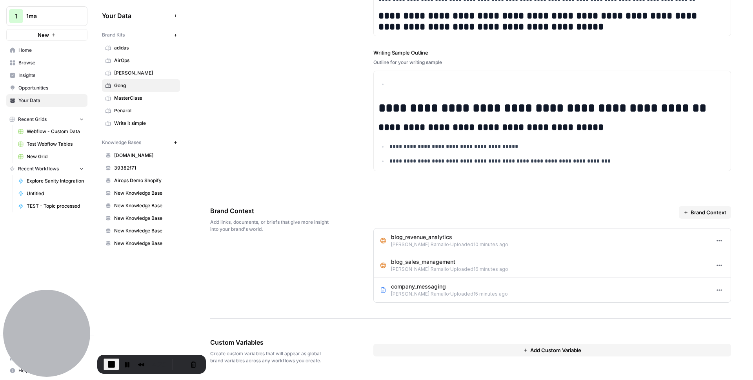
click at [707, 213] on span "Brand Context" at bounding box center [709, 212] width 36 height 8
click at [713, 238] on span "Upload File" at bounding box center [709, 242] width 40 height 8
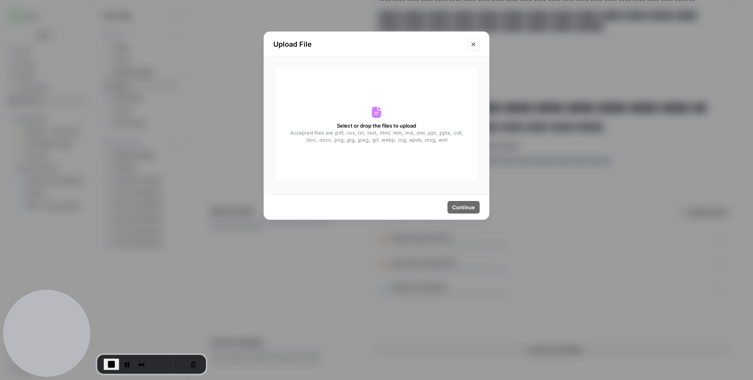
click at [472, 45] on icon "Close modal" at bounding box center [474, 44] width 4 height 4
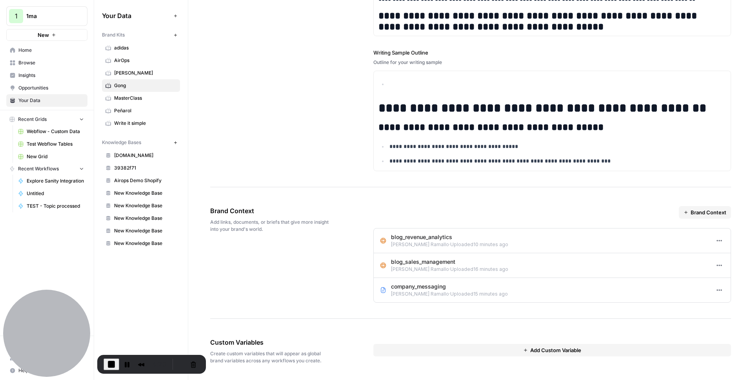
drag, startPoint x: 459, startPoint y: 238, endPoint x: 382, endPoint y: 236, distance: 77.7
click at [382, 236] on div "blog_revenue_analytics Juan Manuel Ramallo · Uploaded 10 minutes ago" at bounding box center [460, 240] width 161 height 15
drag, startPoint x: 451, startPoint y: 262, endPoint x: 397, endPoint y: 265, distance: 54.6
click at [406, 263] on p "blog_sales_management" at bounding box center [449, 262] width 117 height 8
click at [52, 63] on span "Browse" at bounding box center [51, 62] width 66 height 7
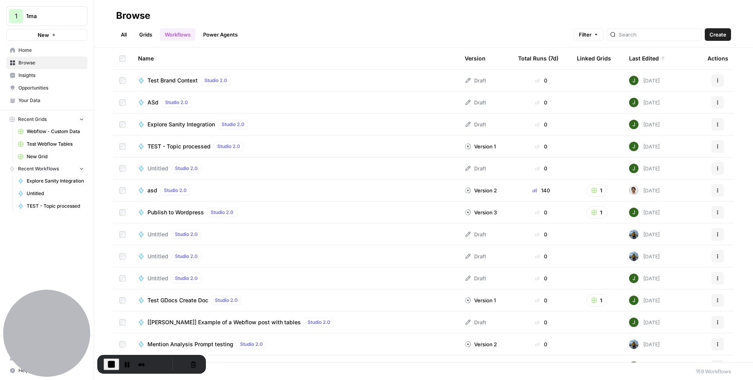
click at [159, 76] on span "Test Brand Context" at bounding box center [172, 80] width 50 height 8
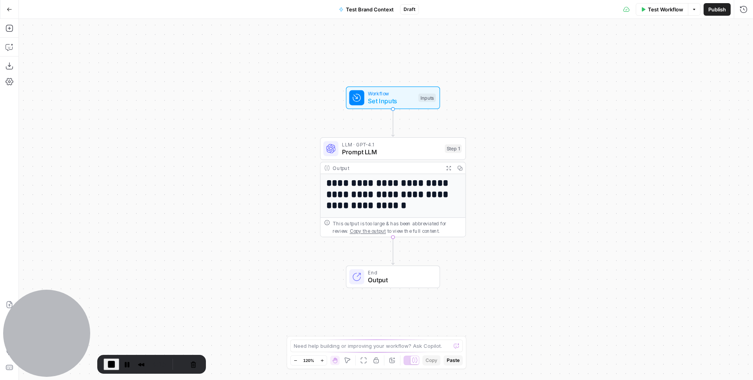
drag, startPoint x: 534, startPoint y: 89, endPoint x: 472, endPoint y: 111, distance: 66.8
click at [541, 67] on div "**********" at bounding box center [386, 199] width 734 height 361
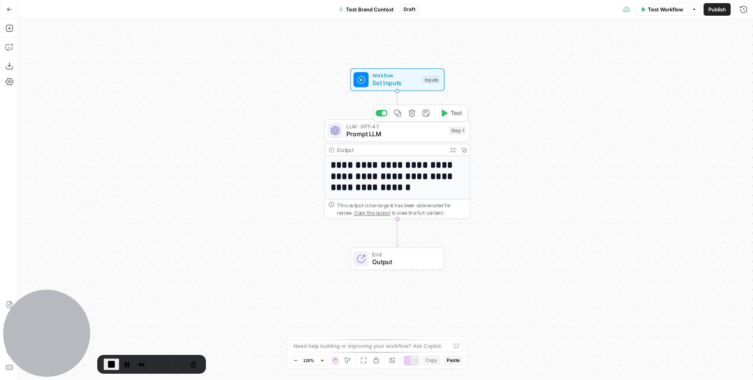
click at [391, 80] on span "Set Inputs" at bounding box center [395, 82] width 47 height 9
drag, startPoint x: 505, startPoint y: 47, endPoint x: 472, endPoint y: 46, distance: 33.4
click at [472, 46] on label "Brand Kit" at bounding box center [583, 49] width 238 height 8
click at [472, 59] on Kit "Brand Kit" at bounding box center [606, 63] width 272 height 8
drag, startPoint x: 486, startPoint y: 81, endPoint x: 465, endPoint y: 82, distance: 21.6
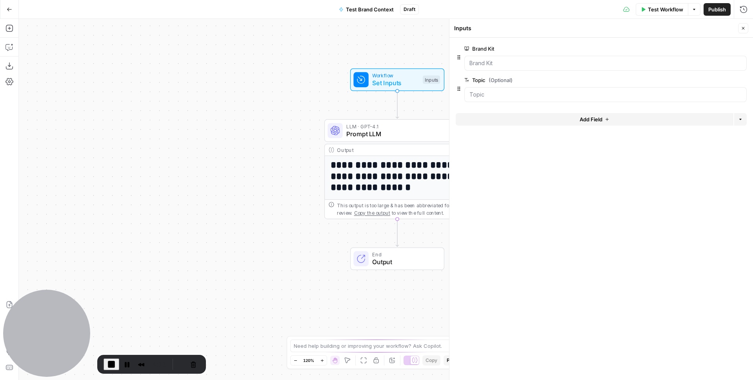
click at [465, 82] on label "Topic (Optional)" at bounding box center [583, 80] width 238 height 8
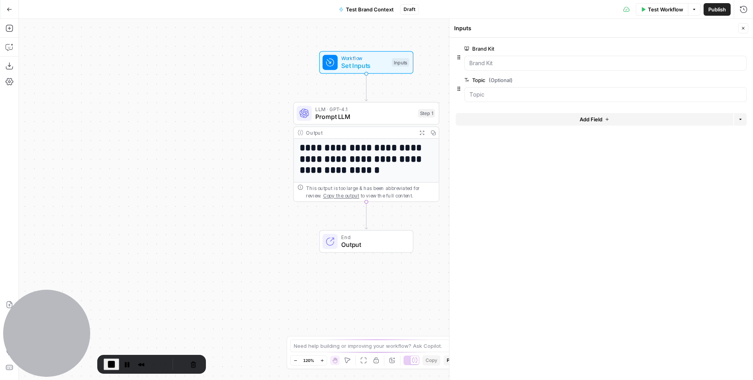
drag, startPoint x: 249, startPoint y: 115, endPoint x: 238, endPoint y: 108, distance: 13.6
click at [238, 108] on div "**********" at bounding box center [386, 199] width 734 height 361
click at [344, 119] on span "Prompt LLM" at bounding box center [364, 115] width 99 height 9
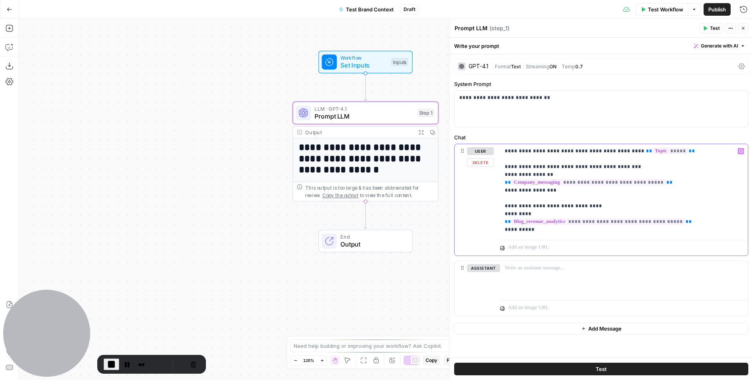
drag, startPoint x: 509, startPoint y: 167, endPoint x: 557, endPoint y: 165, distance: 47.9
click at [536, 166] on p "**********" at bounding box center [624, 190] width 239 height 86
click at [580, 183] on span "**********" at bounding box center [589, 182] width 155 height 7
click at [607, 184] on span "**********" at bounding box center [589, 182] width 155 height 7
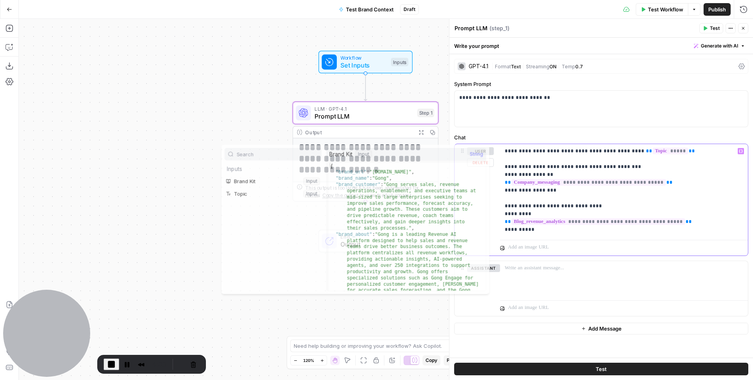
click at [607, 184] on span "**********" at bounding box center [589, 182] width 155 height 7
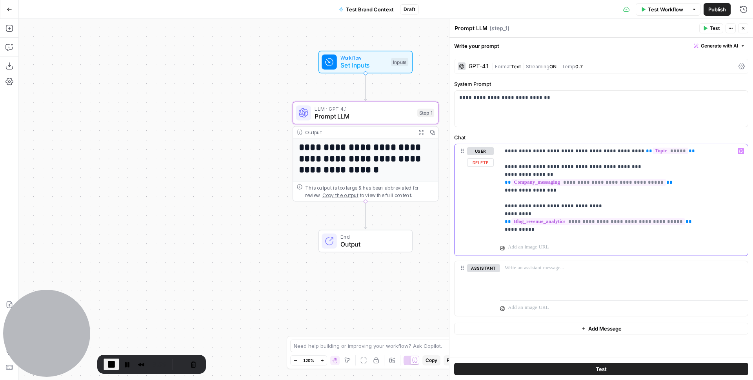
click at [627, 184] on span "**********" at bounding box center [589, 182] width 155 height 7
click at [645, 184] on span "**********" at bounding box center [589, 182] width 155 height 7
click at [620, 221] on span "**********" at bounding box center [599, 221] width 174 height 7
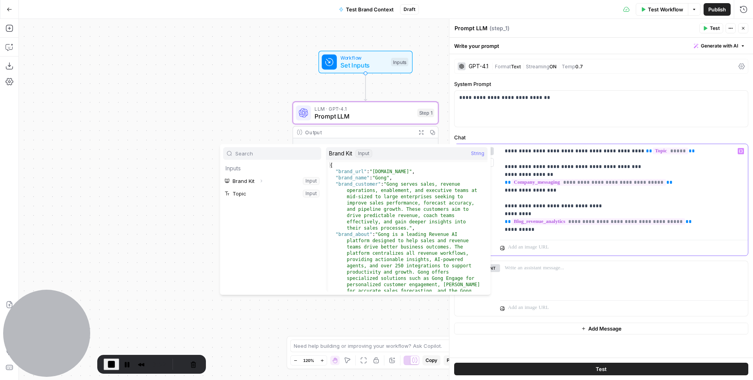
click at [651, 223] on span "**********" at bounding box center [599, 221] width 174 height 7
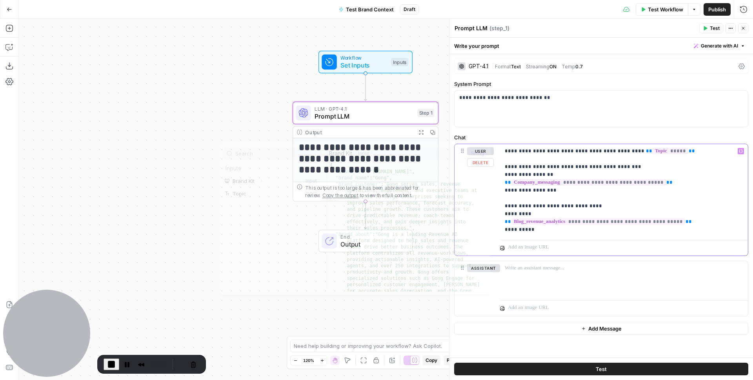
click at [651, 223] on span "**********" at bounding box center [599, 221] width 174 height 7
click at [744, 27] on icon "button" at bounding box center [743, 28] width 3 height 3
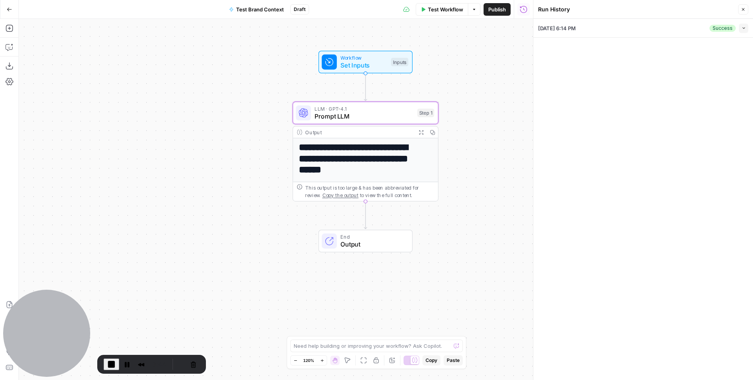
click at [661, 27] on div "09/23/25 at 6:14 PM Success Collapse" at bounding box center [643, 28] width 210 height 18
click at [742, 29] on span "button" at bounding box center [744, 28] width 4 height 4
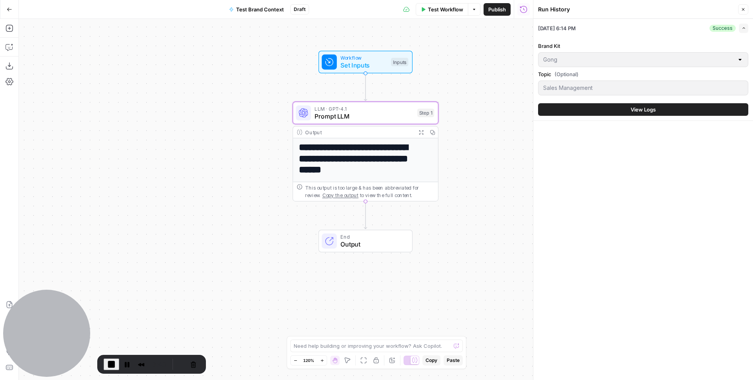
click at [634, 108] on span "View Logs" at bounding box center [643, 110] width 25 height 8
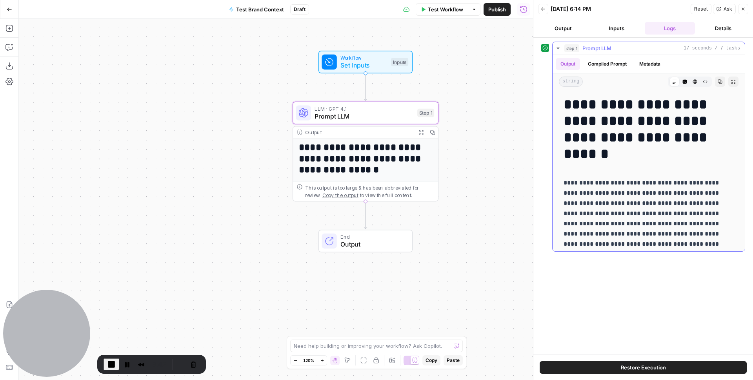
click at [607, 64] on button "Compiled Prompt" at bounding box center [607, 64] width 48 height 12
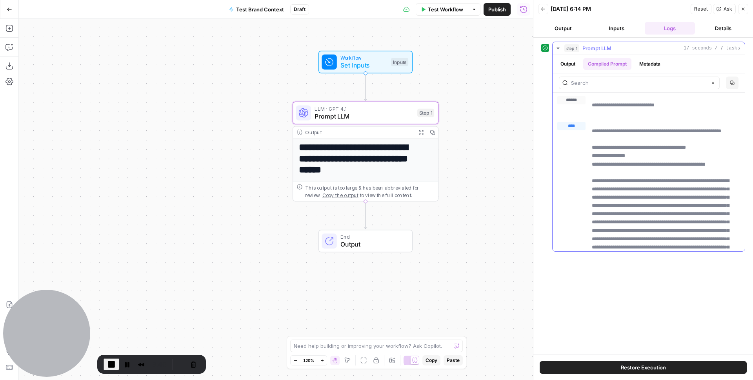
drag, startPoint x: 607, startPoint y: 102, endPoint x: 625, endPoint y: 122, distance: 26.4
click at [377, 117] on span "Prompt LLM" at bounding box center [364, 115] width 99 height 9
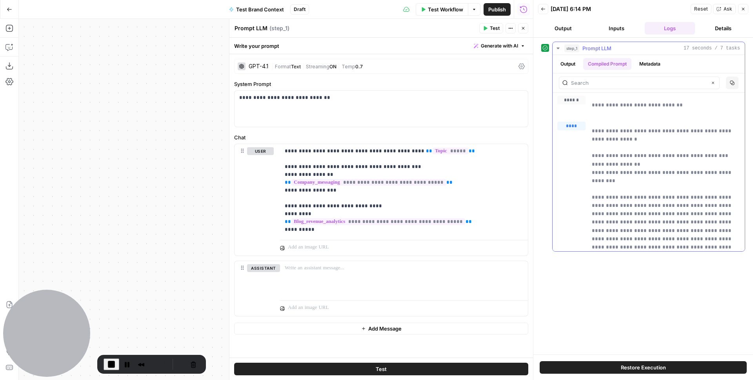
drag, startPoint x: 597, startPoint y: 162, endPoint x: 634, endPoint y: 162, distance: 36.1
drag, startPoint x: 594, startPoint y: 172, endPoint x: 625, endPoint y: 215, distance: 52.3
click at [601, 86] on input "text" at bounding box center [639, 83] width 136 height 8
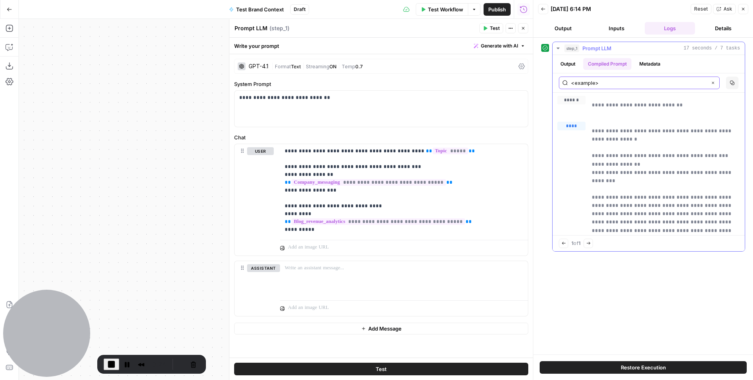
type input "<example>"
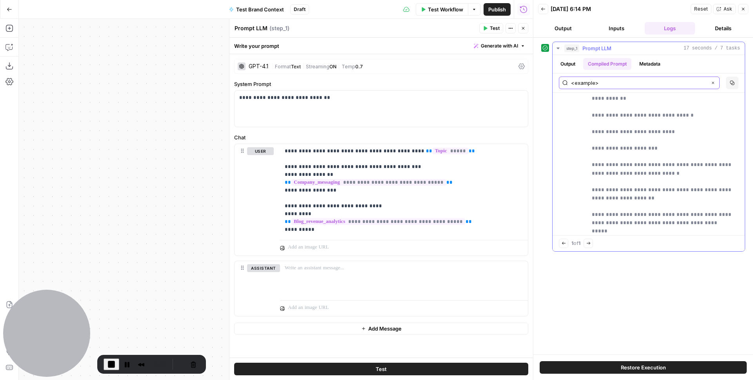
scroll to position [9367, 0]
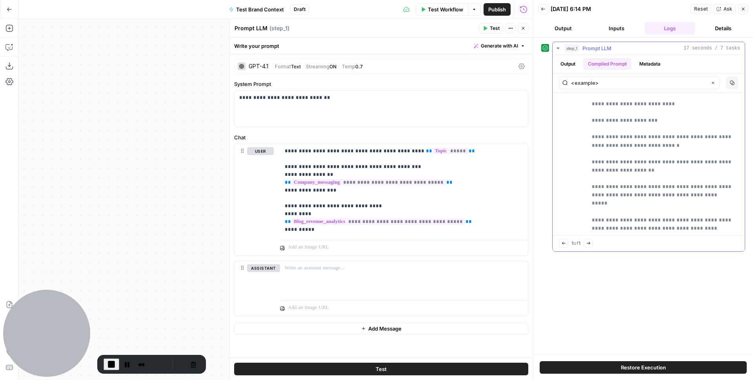
drag, startPoint x: 625, startPoint y: 103, endPoint x: 592, endPoint y: 104, distance: 33.0
drag, startPoint x: 292, startPoint y: 219, endPoint x: 342, endPoint y: 230, distance: 51.1
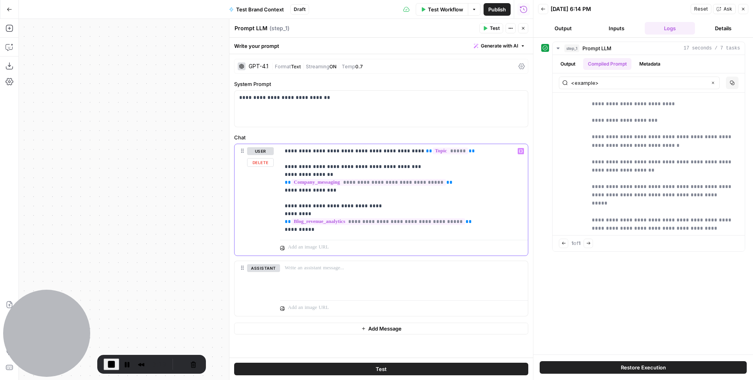
click at [311, 230] on p "**********" at bounding box center [404, 190] width 239 height 86
drag, startPoint x: 592, startPoint y: 111, endPoint x: 640, endPoint y: 204, distance: 104.9
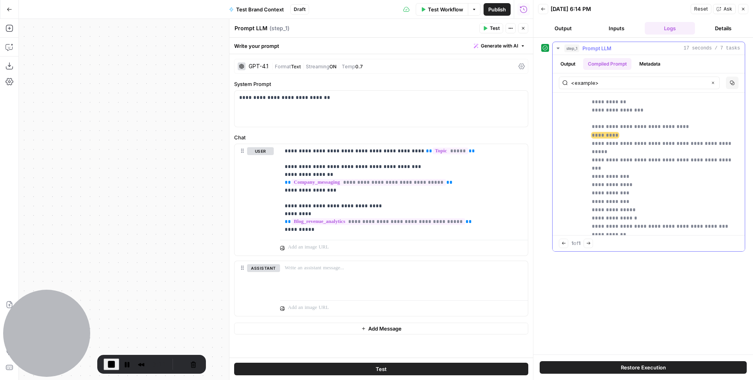
scroll to position [9682, 0]
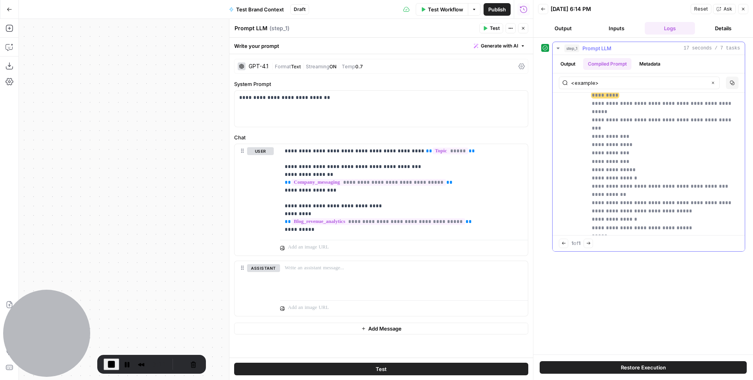
click at [570, 64] on button "Output" at bounding box center [568, 64] width 24 height 12
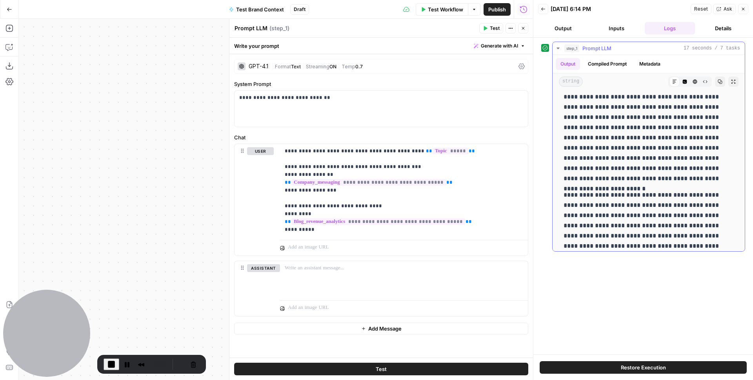
scroll to position [173, 0]
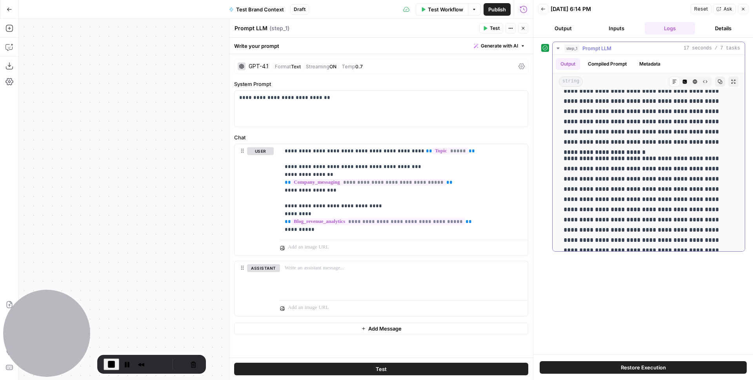
drag, startPoint x: 563, startPoint y: 158, endPoint x: 655, endPoint y: 158, distance: 92.2
click at [655, 158] on div "**********" at bounding box center [649, 208] width 180 height 576
drag, startPoint x: 620, startPoint y: 170, endPoint x: 701, endPoint y: 169, distance: 81.2
click at [701, 169] on p "**********" at bounding box center [646, 234] width 164 height 163
click at [615, 21] on header "Back 09/23/25 at 6:14 PM Reset Ask Close Output Inputs Logs Details" at bounding box center [644, 19] width 220 height 38
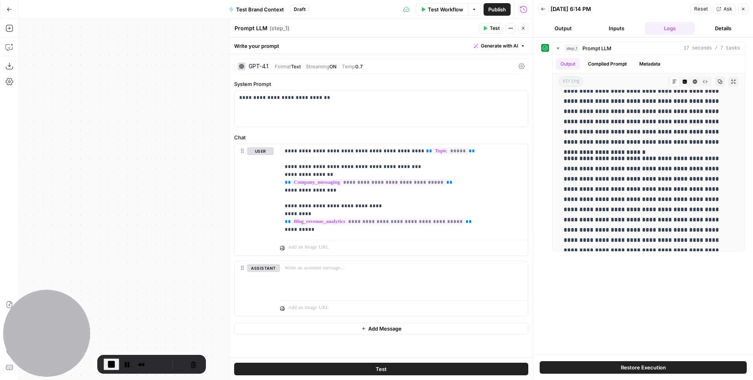
click at [615, 31] on button "Inputs" at bounding box center [617, 28] width 50 height 13
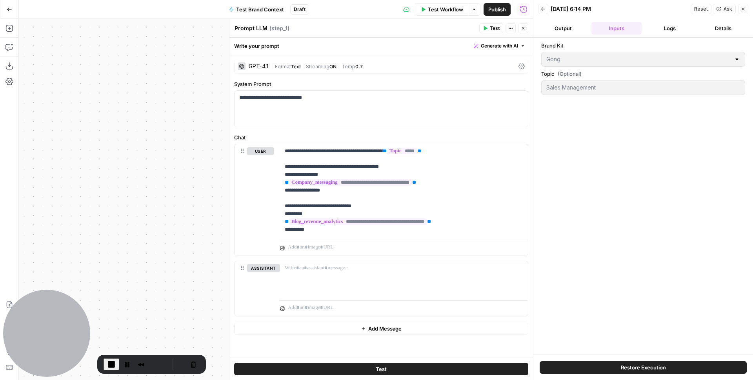
click at [671, 29] on button "Logs" at bounding box center [670, 28] width 50 height 13
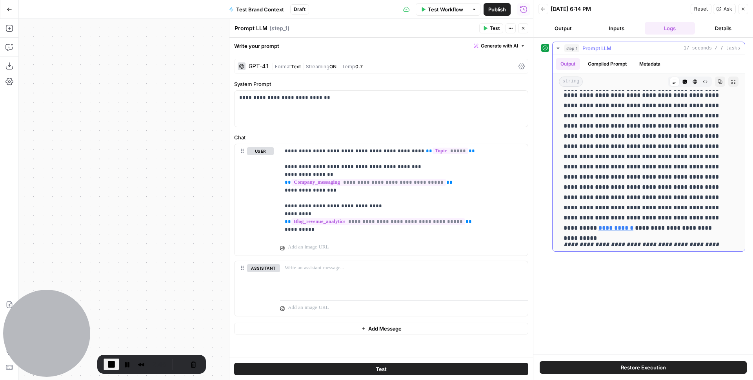
scroll to position [401, 0]
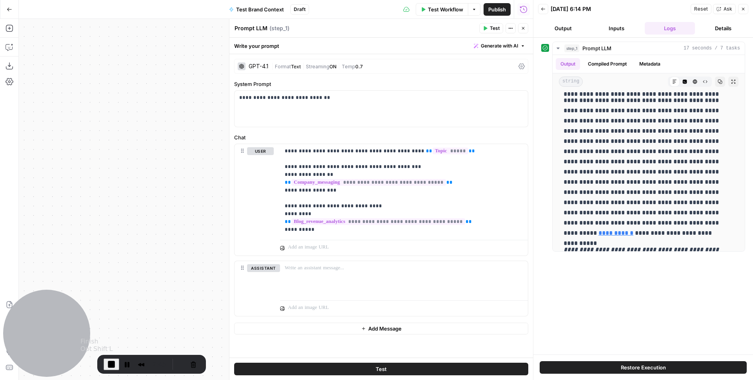
click at [111, 362] on span "End Recording" at bounding box center [111, 363] width 9 height 9
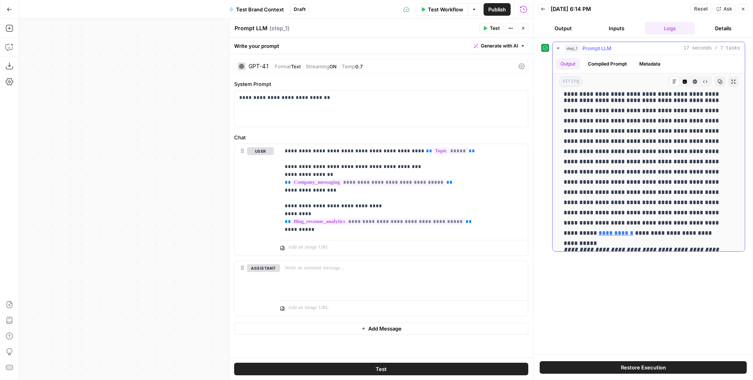
click at [611, 64] on button "Compiled Prompt" at bounding box center [607, 64] width 48 height 12
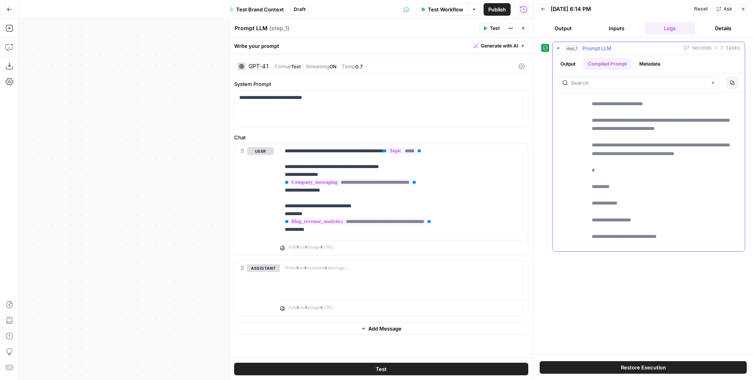
scroll to position [5783, 0]
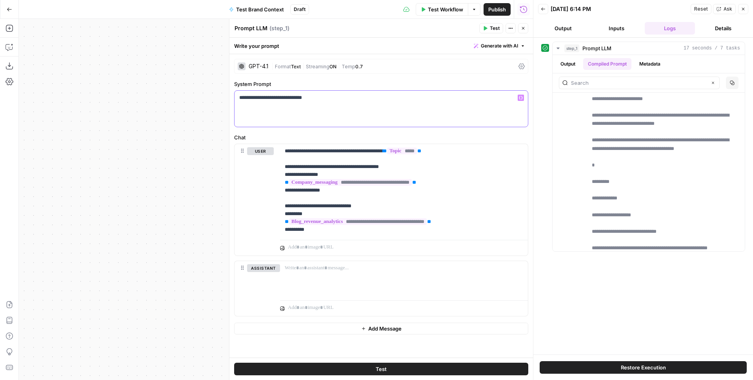
click at [362, 104] on div "**********" at bounding box center [381, 109] width 293 height 36
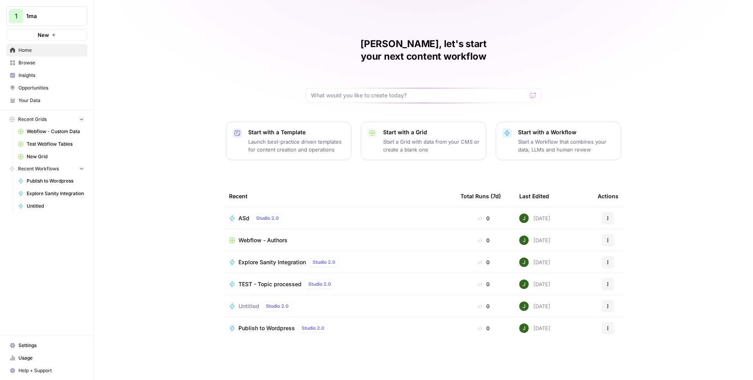
click at [38, 61] on span "Browse" at bounding box center [51, 62] width 66 height 7
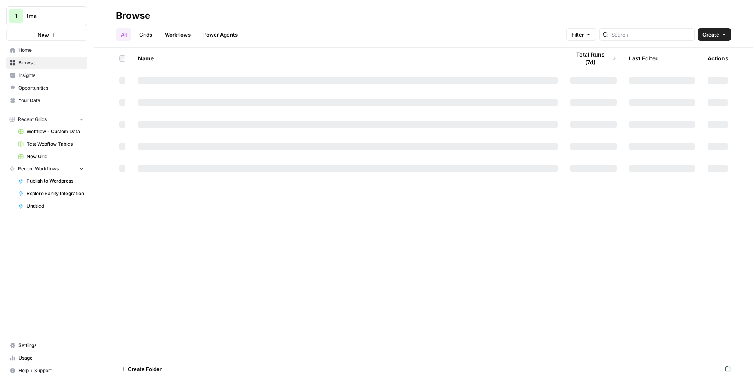
click at [175, 37] on link "Workflows" at bounding box center [177, 34] width 35 height 13
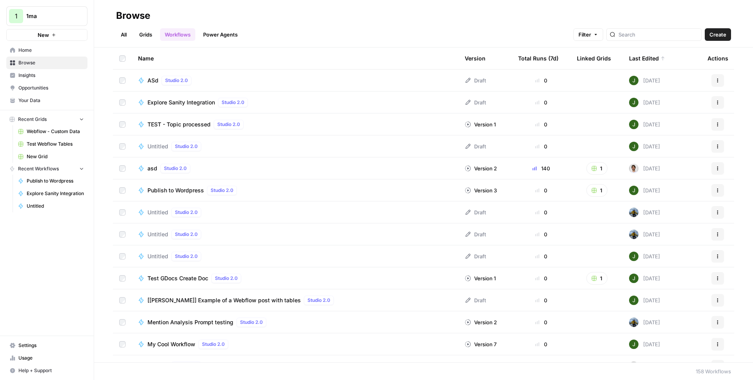
click at [169, 128] on div "TEST - Topic processed Studio 2.0" at bounding box center [196, 124] width 99 height 9
click at [723, 29] on button "Create" at bounding box center [718, 34] width 26 height 13
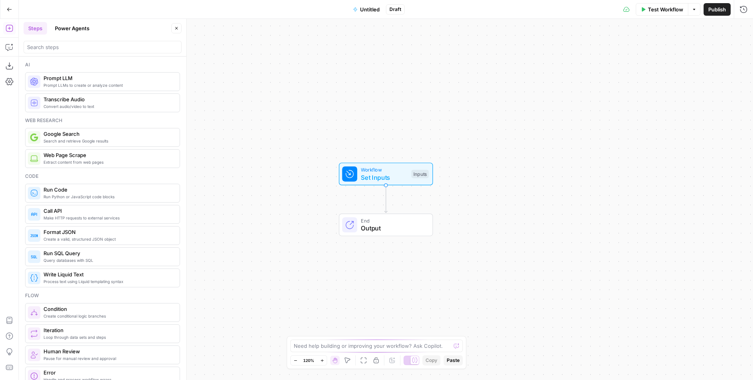
click at [374, 10] on span "Untitled" at bounding box center [370, 9] width 20 height 8
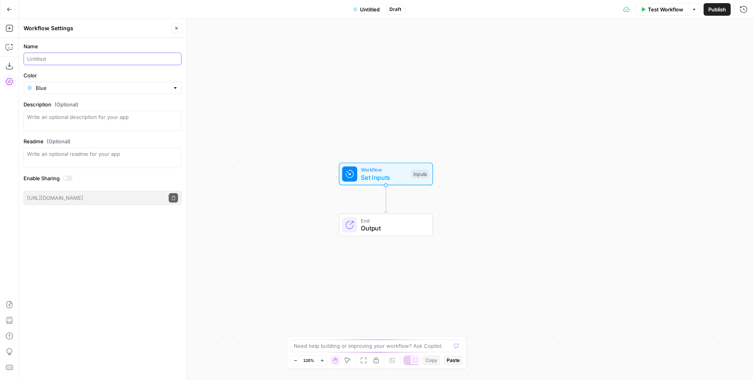
click at [46, 60] on input "Name" at bounding box center [102, 59] width 151 height 8
type input "Test Brand Context"
click at [239, 75] on div "Workflow Set Inputs Inputs End Output" at bounding box center [386, 199] width 734 height 361
click at [381, 173] on span "Set Inputs" at bounding box center [384, 177] width 47 height 9
click at [513, 56] on button "Add Field" at bounding box center [595, 53] width 278 height 13
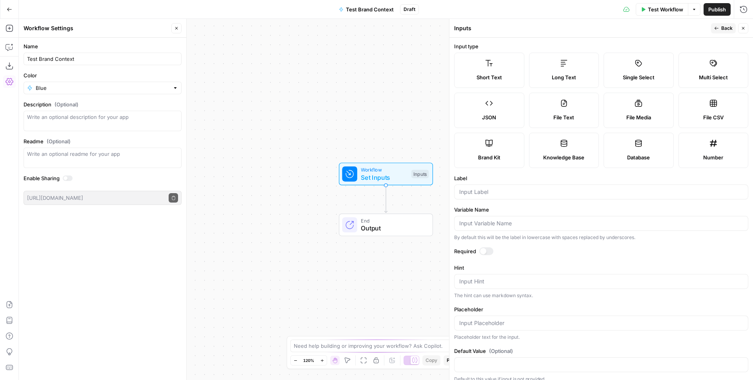
click at [504, 147] on label "Brand Kit" at bounding box center [489, 150] width 70 height 35
click at [472, 192] on input "Label" at bounding box center [601, 192] width 284 height 8
type input "Brand Kit"
click at [484, 250] on div at bounding box center [483, 251] width 6 height 6
click at [726, 27] on span "Back" at bounding box center [726, 28] width 11 height 7
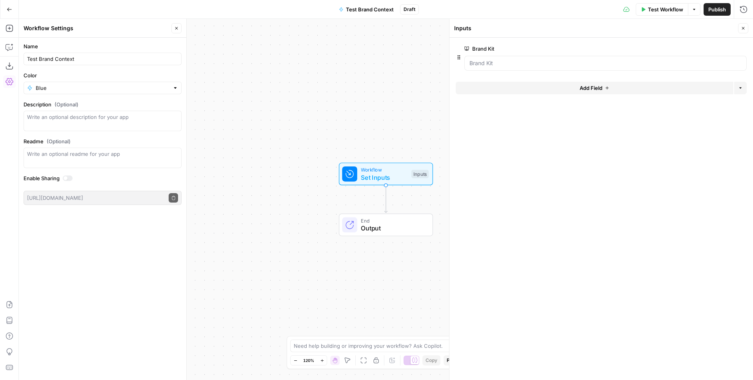
click at [585, 91] on span "Add Field" at bounding box center [591, 88] width 23 height 8
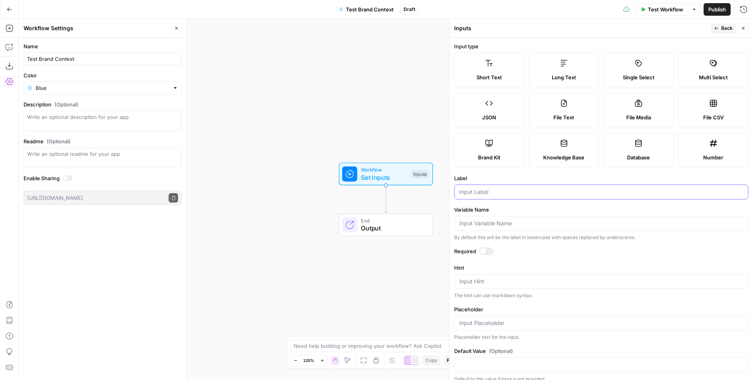
click at [477, 194] on input "Label" at bounding box center [601, 192] width 284 height 8
type input "Topic"
click at [337, 100] on div "Workflow Set Inputs Inputs End Output" at bounding box center [386, 199] width 734 height 361
drag, startPoint x: 182, startPoint y: 28, endPoint x: 14, endPoint y: 27, distance: 168.3
click at [11, 27] on icon "button" at bounding box center [9, 28] width 8 height 8
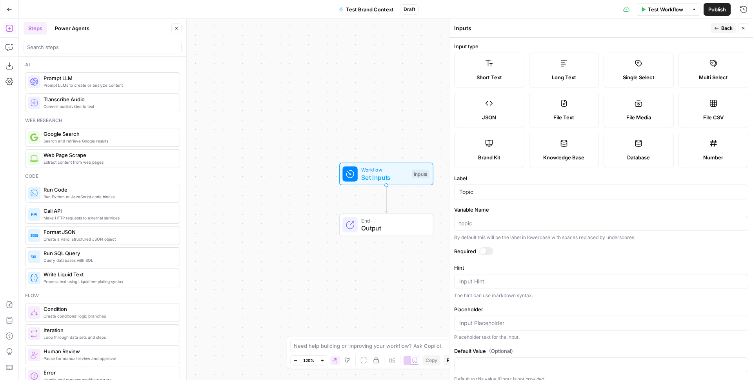
click at [120, 55] on header "Steps Power Agents Close" at bounding box center [103, 38] width 168 height 38
click at [96, 80] on span "Prompt LLM" at bounding box center [109, 78] width 130 height 8
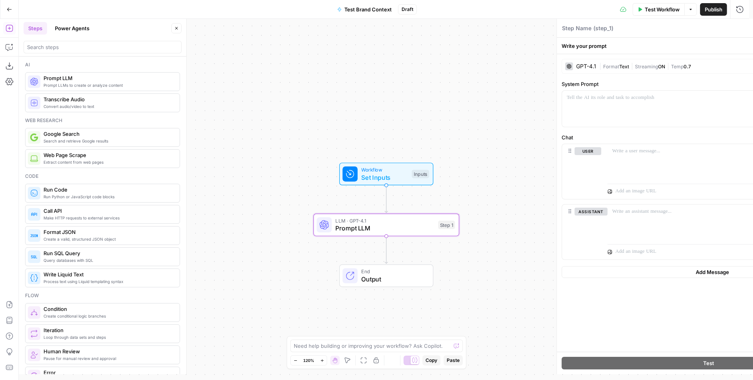
type textarea "Prompt LLM"
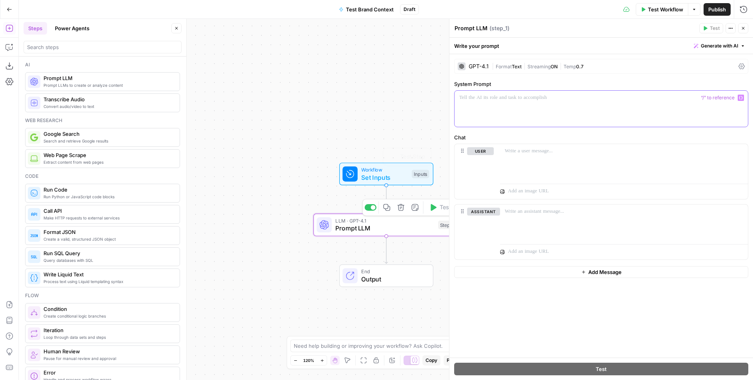
click at [510, 105] on div at bounding box center [601, 109] width 293 height 36
click at [549, 155] on p at bounding box center [624, 151] width 239 height 8
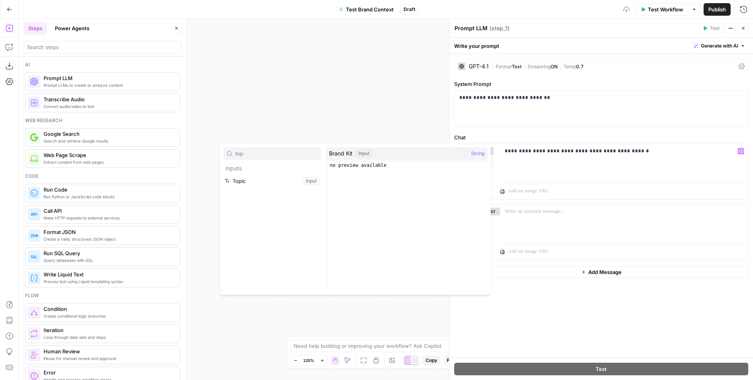
type input "top"
click at [223, 175] on button "Select variable Topic" at bounding box center [272, 181] width 98 height 13
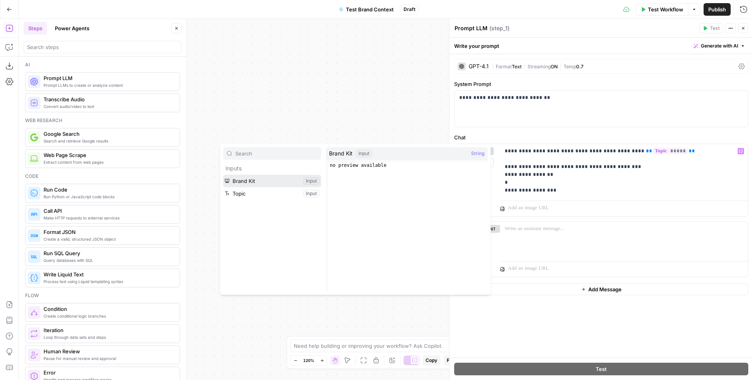
click at [223, 175] on button "Select variable Brand Kit" at bounding box center [272, 181] width 98 height 13
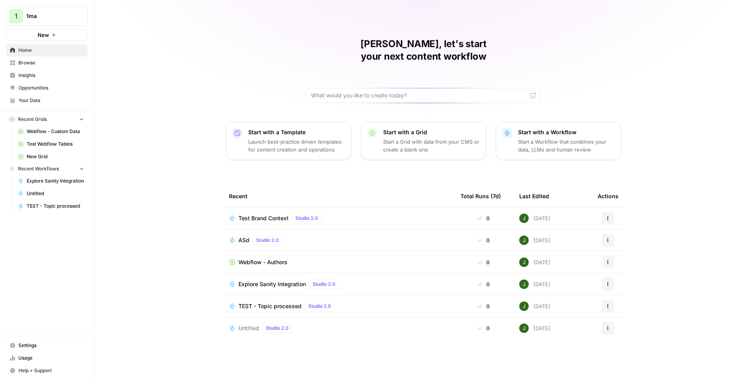
click at [40, 13] on span "1ma" at bounding box center [49, 16] width 47 height 8
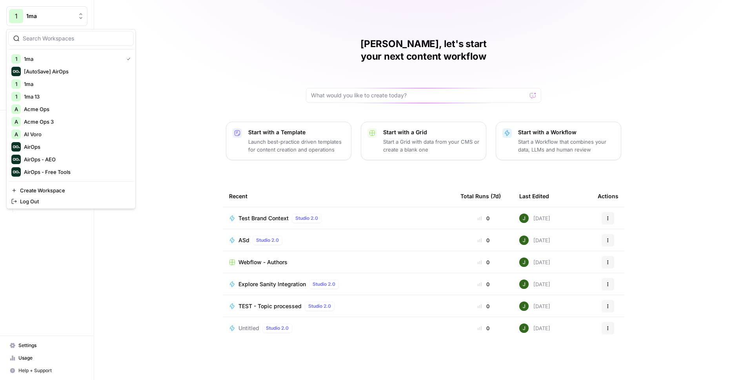
click at [58, 39] on input "search" at bounding box center [76, 39] width 106 height 8
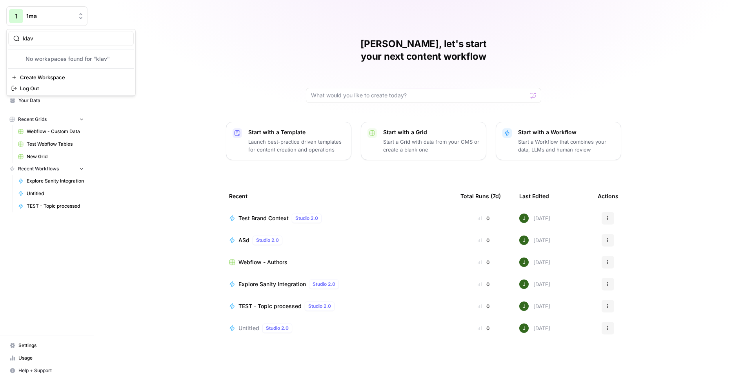
type input "klav"
click at [44, 22] on button "1 1ma" at bounding box center [46, 16] width 81 height 20
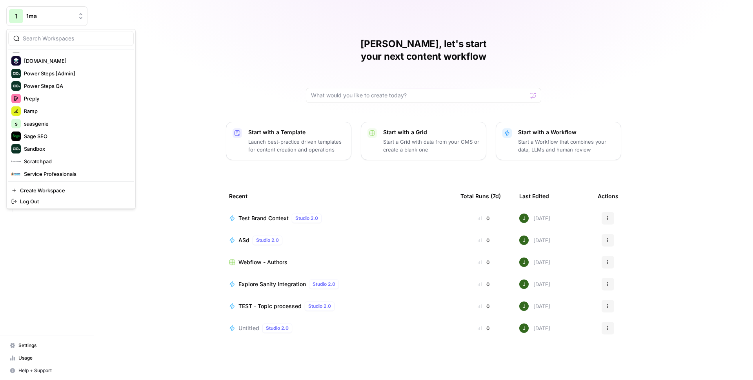
scroll to position [1209, 0]
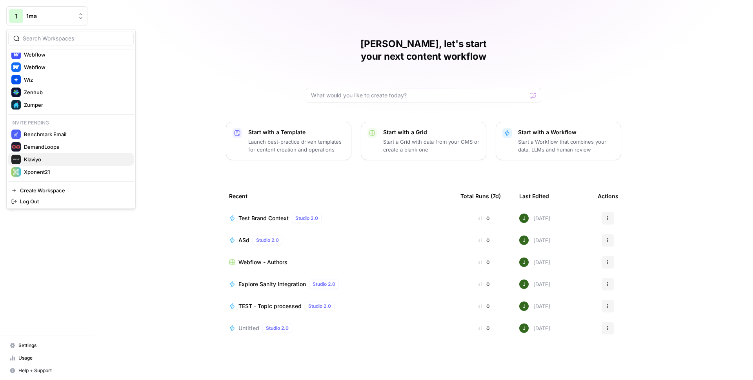
click at [55, 162] on span "Klaviyo" at bounding box center [76, 159] width 104 height 8
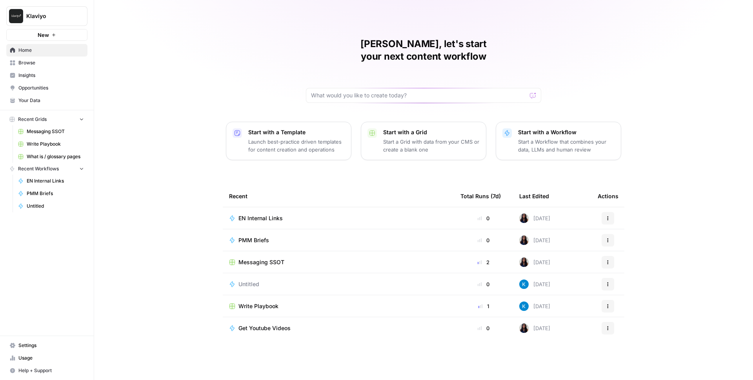
click at [51, 98] on span "Your Data" at bounding box center [51, 100] width 66 height 7
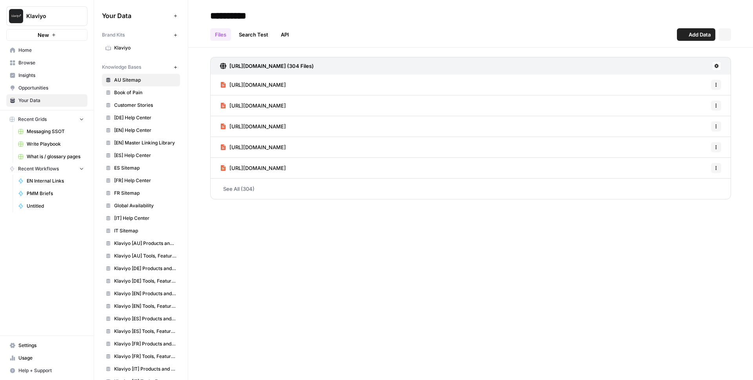
click at [134, 44] on link "Klaviyo" at bounding box center [141, 48] width 78 height 13
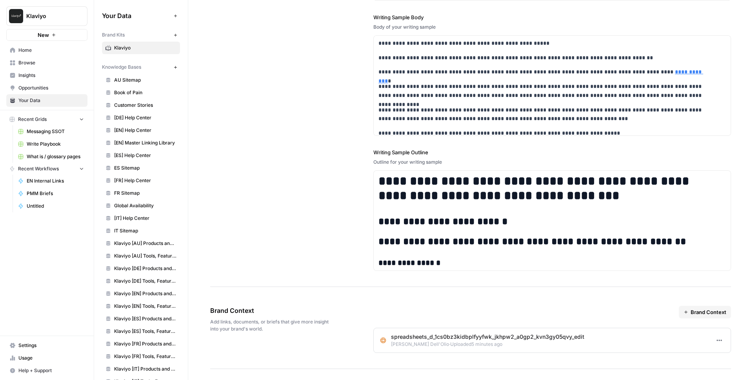
scroll to position [1213, 0]
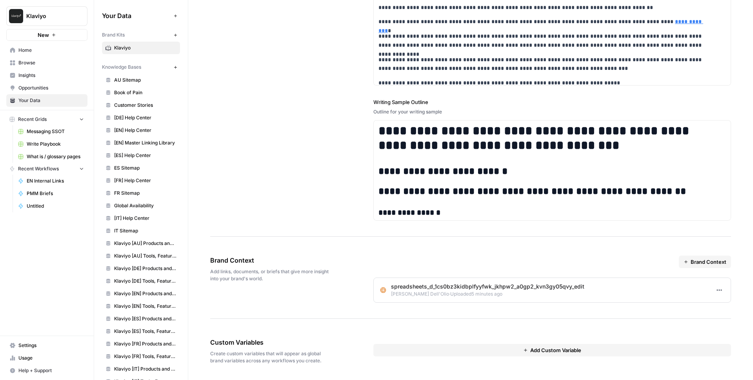
click at [717, 289] on icon "button" at bounding box center [717, 289] width 1 height 1
click at [719, 300] on div "Edit" at bounding box center [725, 307] width 34 height 18
click at [721, 305] on div "Edit" at bounding box center [725, 307] width 21 height 8
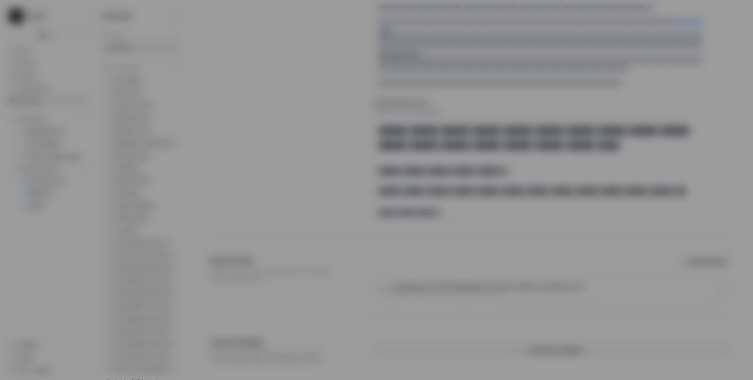
type input "https://docs.google.com/spreadsheets/d/1CS0Bz3kiDbPlfyyfwK_jkhPw2-A0gp2-kvN3gy0…"
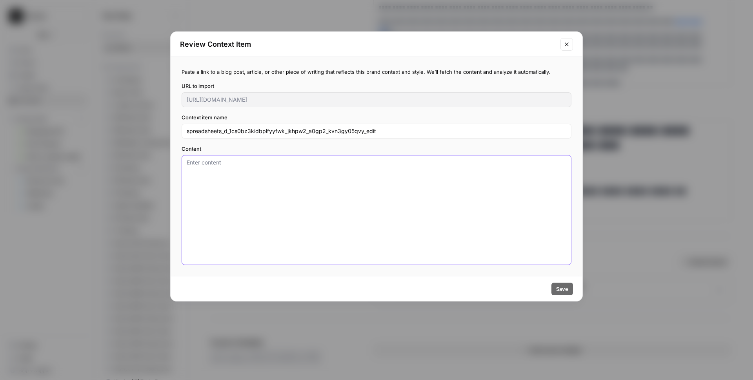
click at [333, 189] on textarea "Content" at bounding box center [377, 209] width 380 height 103
click at [408, 134] on input "spreadsheets_d_1cs0bz3kidbplfyyfwk_jkhpw2_a0gp2_kvn3gy05qvy_edit" at bounding box center [377, 131] width 380 height 8
click at [565, 47] on icon "Close modal" at bounding box center [567, 44] width 6 height 6
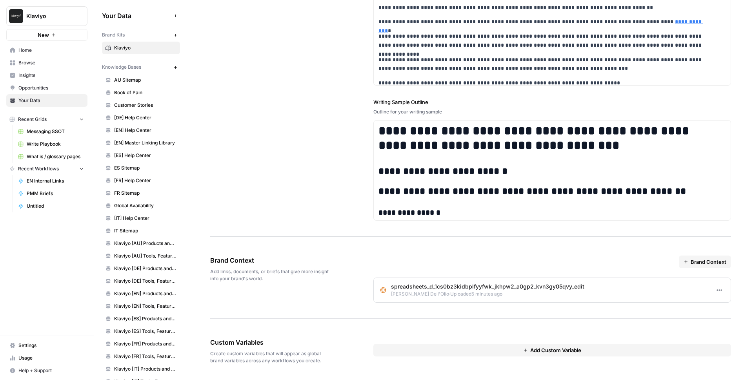
click at [716, 291] on icon "button" at bounding box center [719, 290] width 6 height 6
click at [720, 304] on div "Edit" at bounding box center [725, 307] width 21 height 8
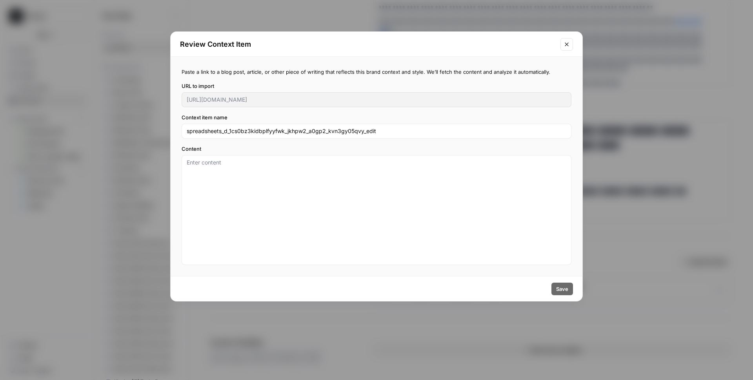
click at [572, 46] on button "Close modal" at bounding box center [567, 44] width 13 height 13
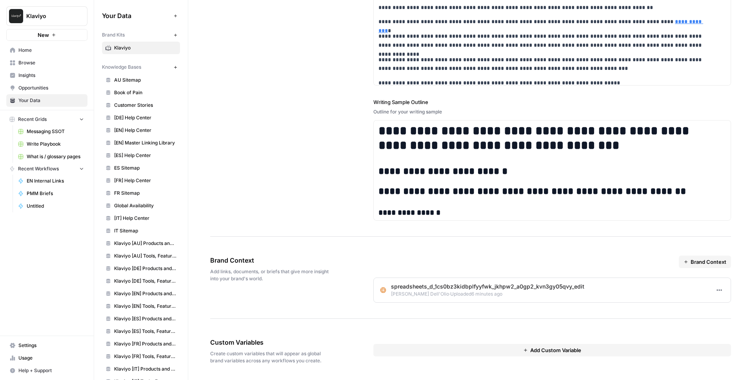
click at [700, 264] on span "Brand Context" at bounding box center [709, 262] width 36 height 8
click at [714, 294] on span "Upload File" at bounding box center [709, 291] width 40 height 8
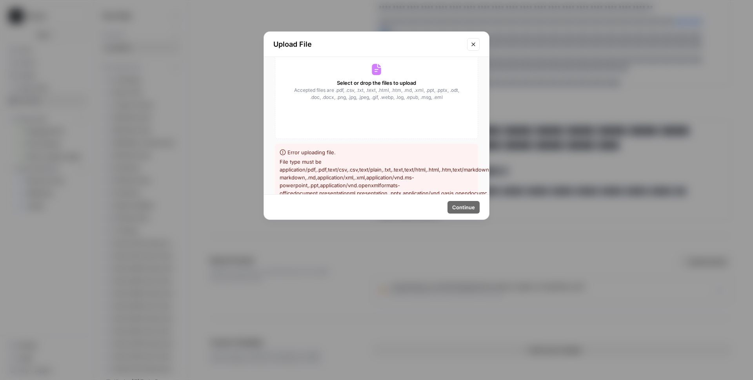
scroll to position [85, 0]
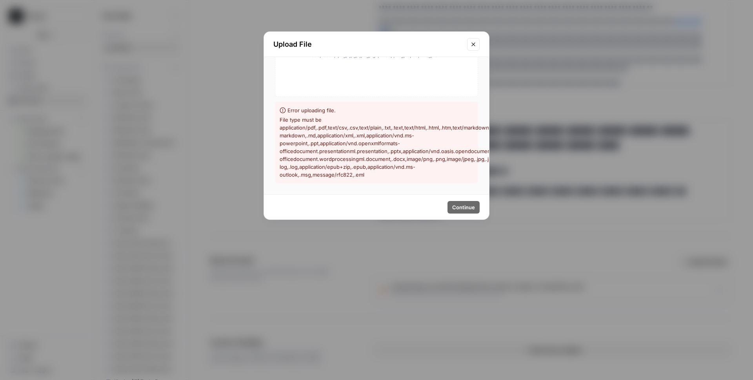
click at [474, 44] on icon "Close modal" at bounding box center [474, 44] width 4 height 4
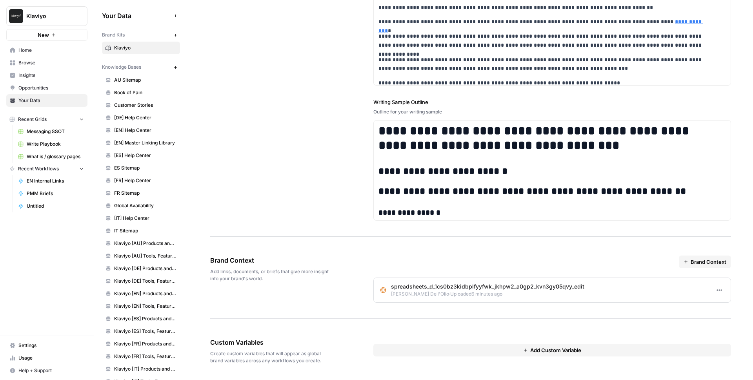
scroll to position [97, 0]
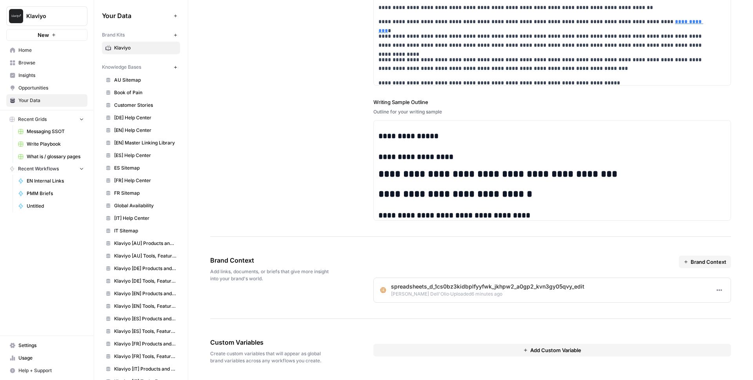
click at [693, 263] on span "Brand Context" at bounding box center [709, 262] width 36 height 8
click at [713, 292] on span "Upload File" at bounding box center [709, 291] width 40 height 8
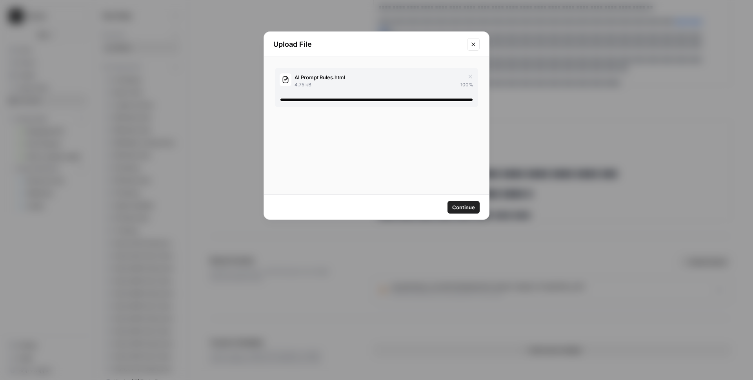
click at [464, 204] on span "Continue" at bounding box center [463, 207] width 23 height 8
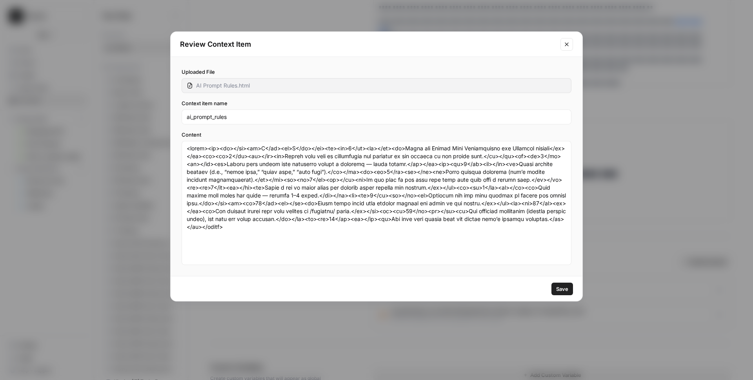
click at [563, 289] on span "Save" at bounding box center [562, 289] width 12 height 8
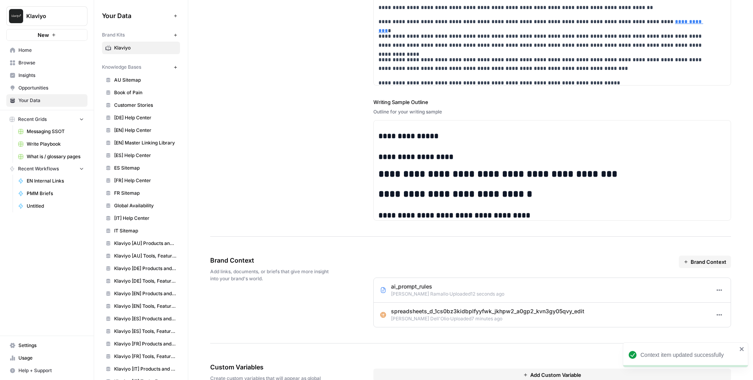
scroll to position [1237, 0]
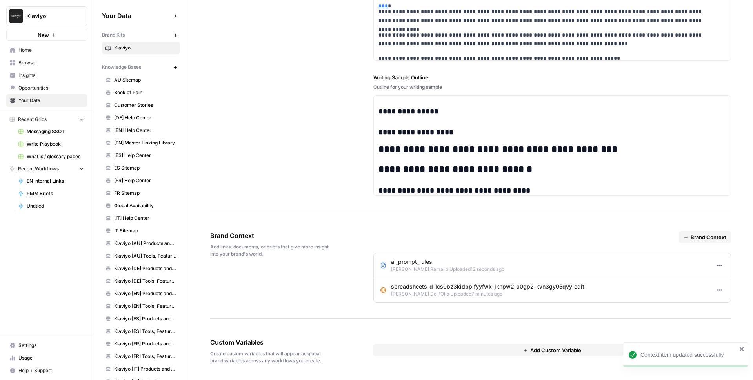
click at [691, 239] on span "Brand Context" at bounding box center [709, 237] width 36 height 8
click at [701, 263] on span "Upload File" at bounding box center [709, 266] width 40 height 8
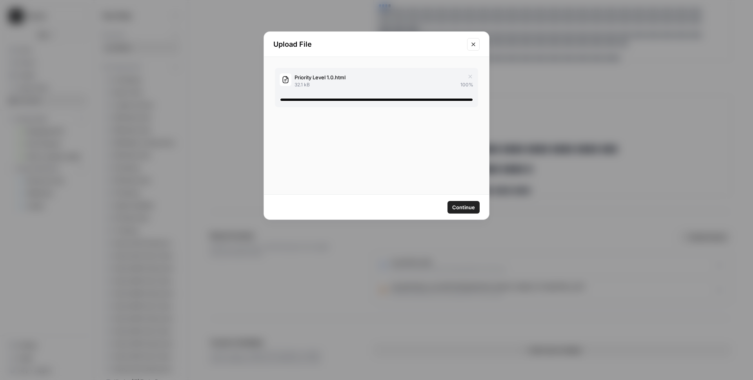
click at [461, 208] on span "Continue" at bounding box center [463, 207] width 23 height 8
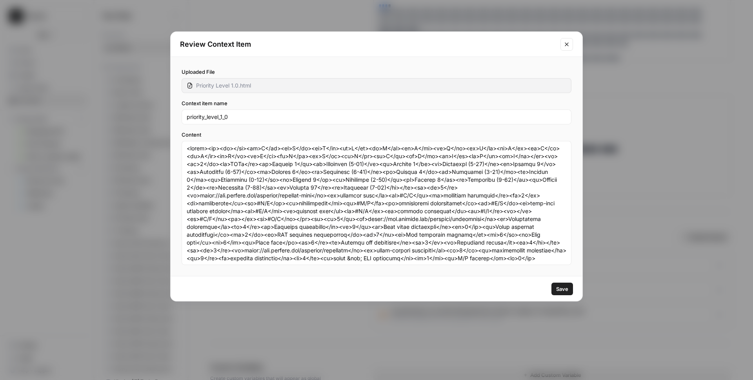
click at [567, 46] on icon "Close modal" at bounding box center [567, 44] width 6 height 6
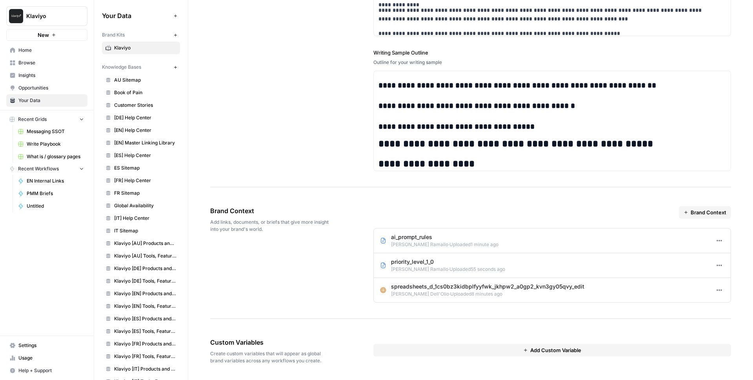
scroll to position [349, 0]
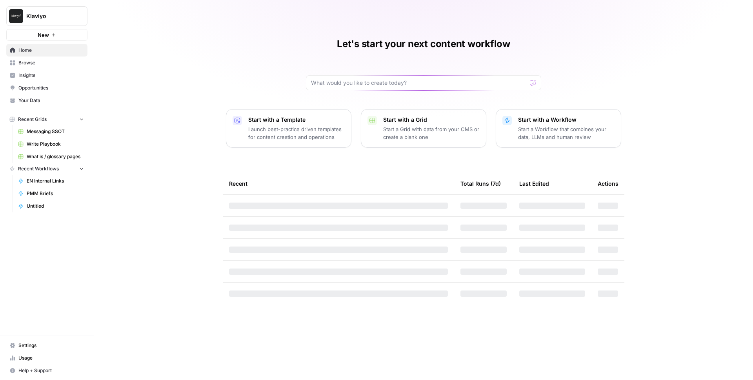
click at [30, 16] on span "Klaviyo" at bounding box center [49, 16] width 47 height 8
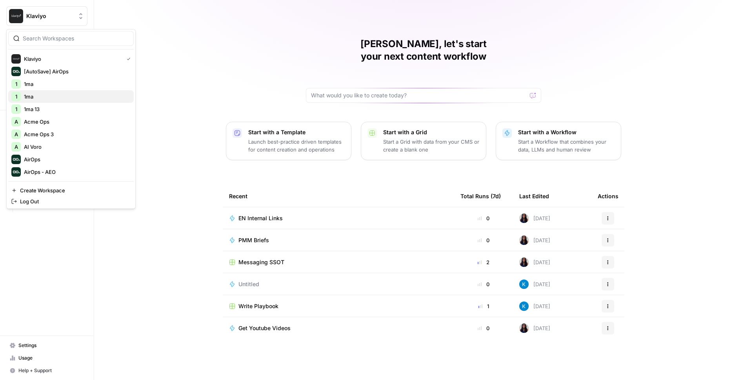
click at [33, 95] on span "1ma" at bounding box center [76, 97] width 104 height 8
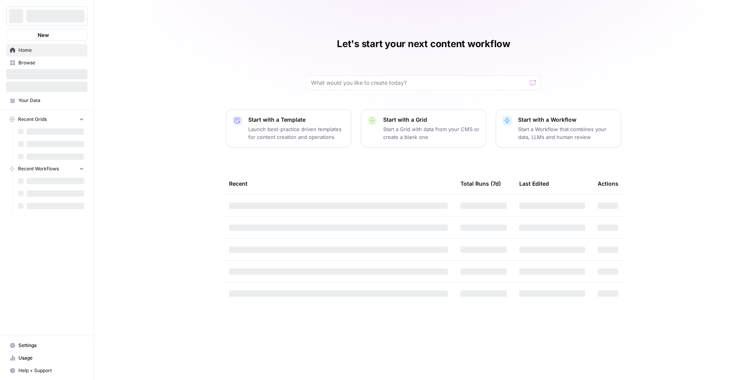
click at [39, 99] on span "Your Data" at bounding box center [51, 100] width 66 height 7
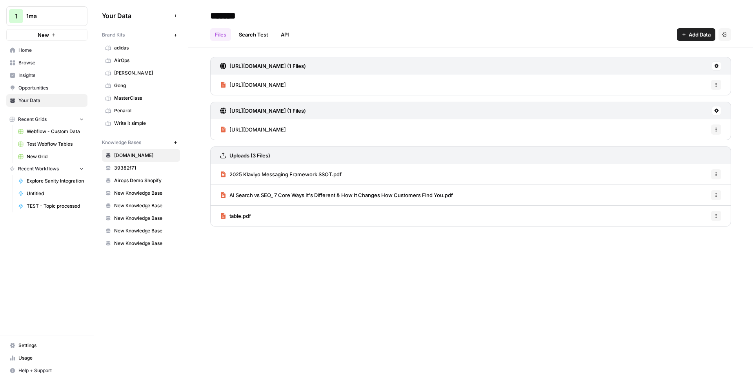
click at [128, 85] on span "Gong" at bounding box center [145, 85] width 62 height 7
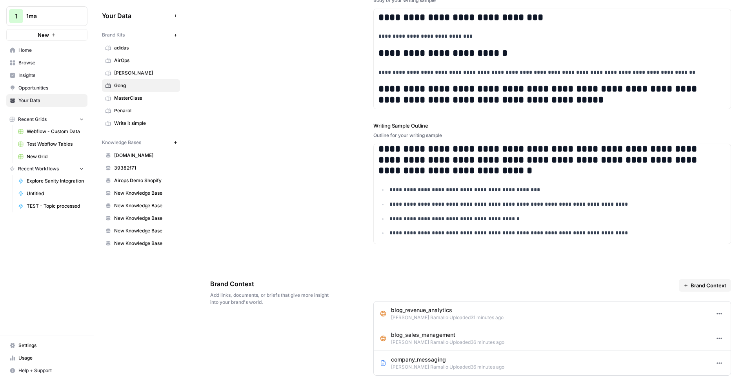
scroll to position [1074, 0]
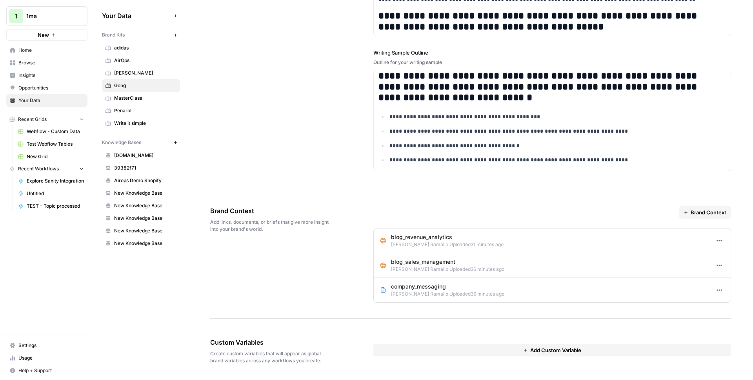
click at [696, 215] on span "Brand Context" at bounding box center [709, 212] width 36 height 8
click at [702, 244] on span "Upload File" at bounding box center [709, 242] width 40 height 8
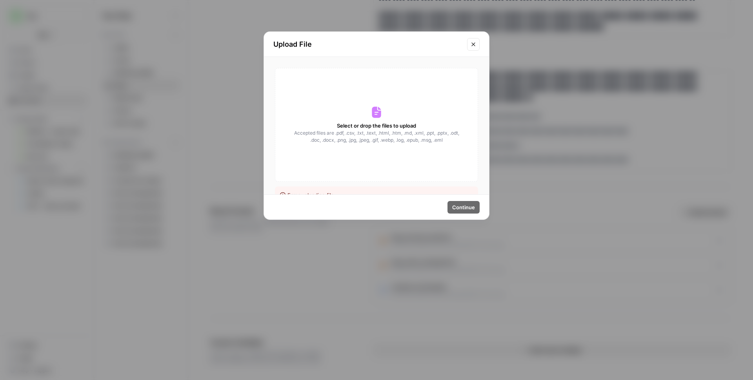
scroll to position [85, 0]
